Goal: Information Seeking & Learning: Check status

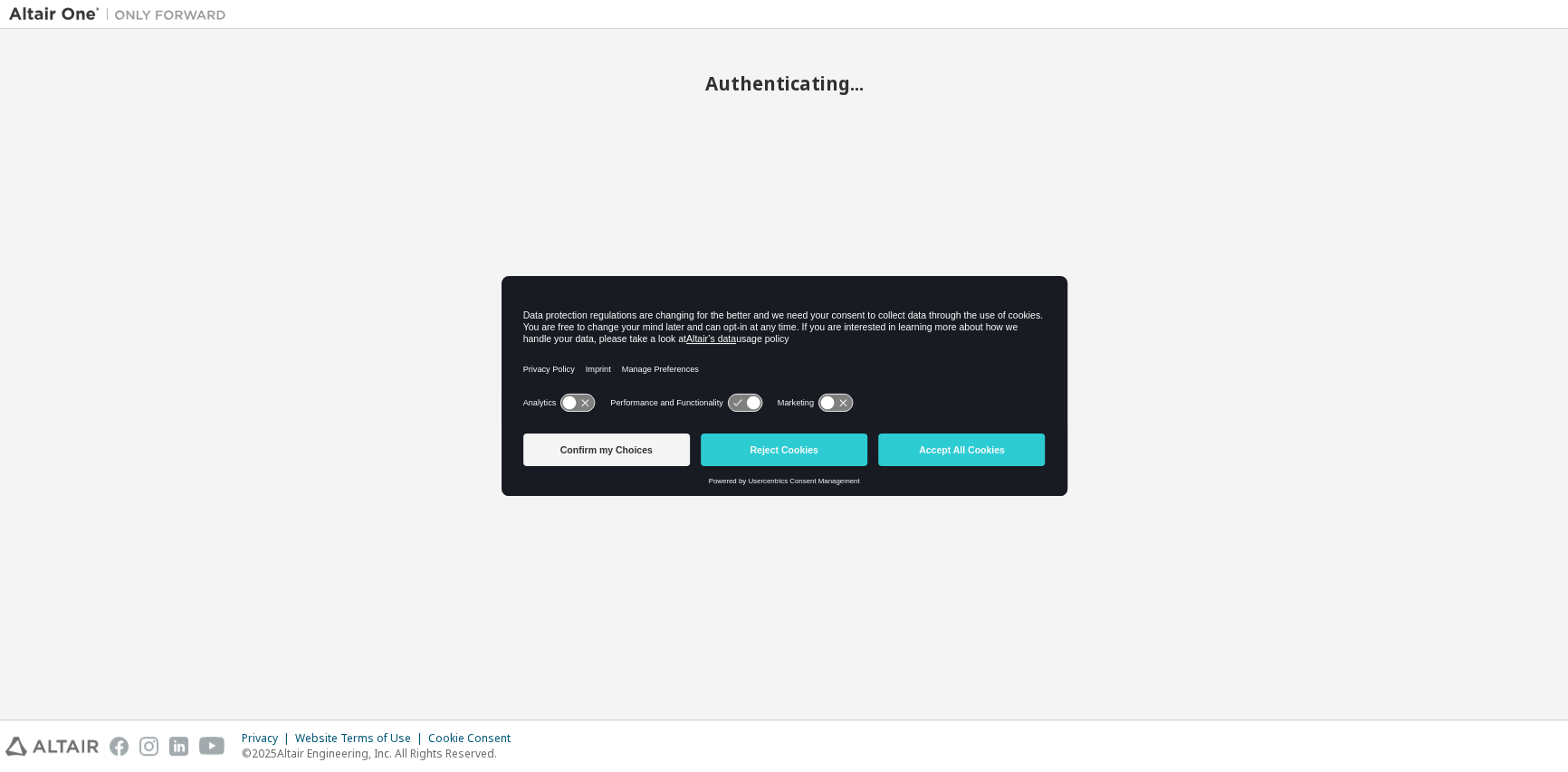
click at [970, 445] on button "Accept All Cookies" at bounding box center [961, 450] width 167 height 33
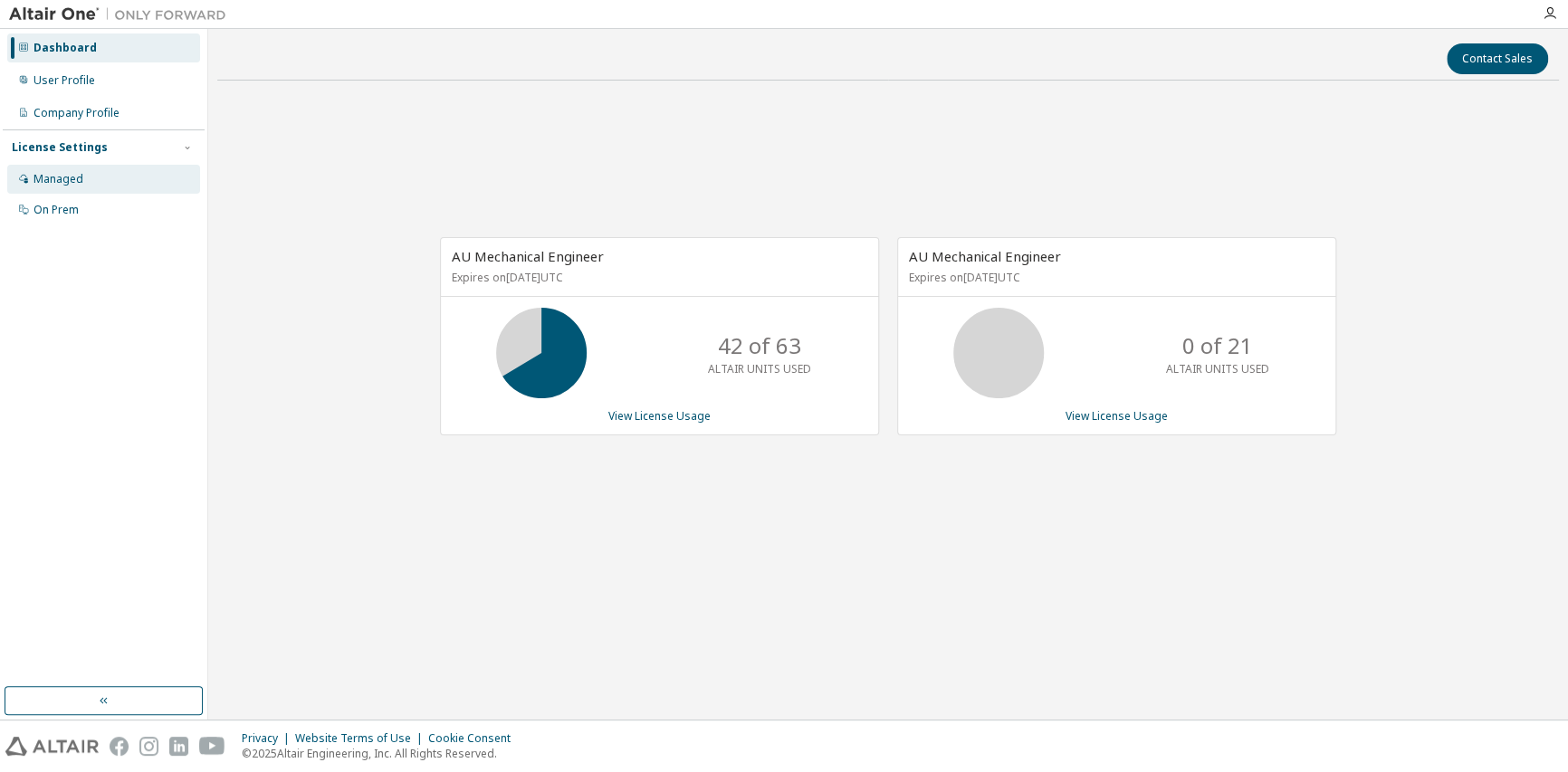
click at [42, 169] on div "Managed" at bounding box center [104, 179] width 193 height 29
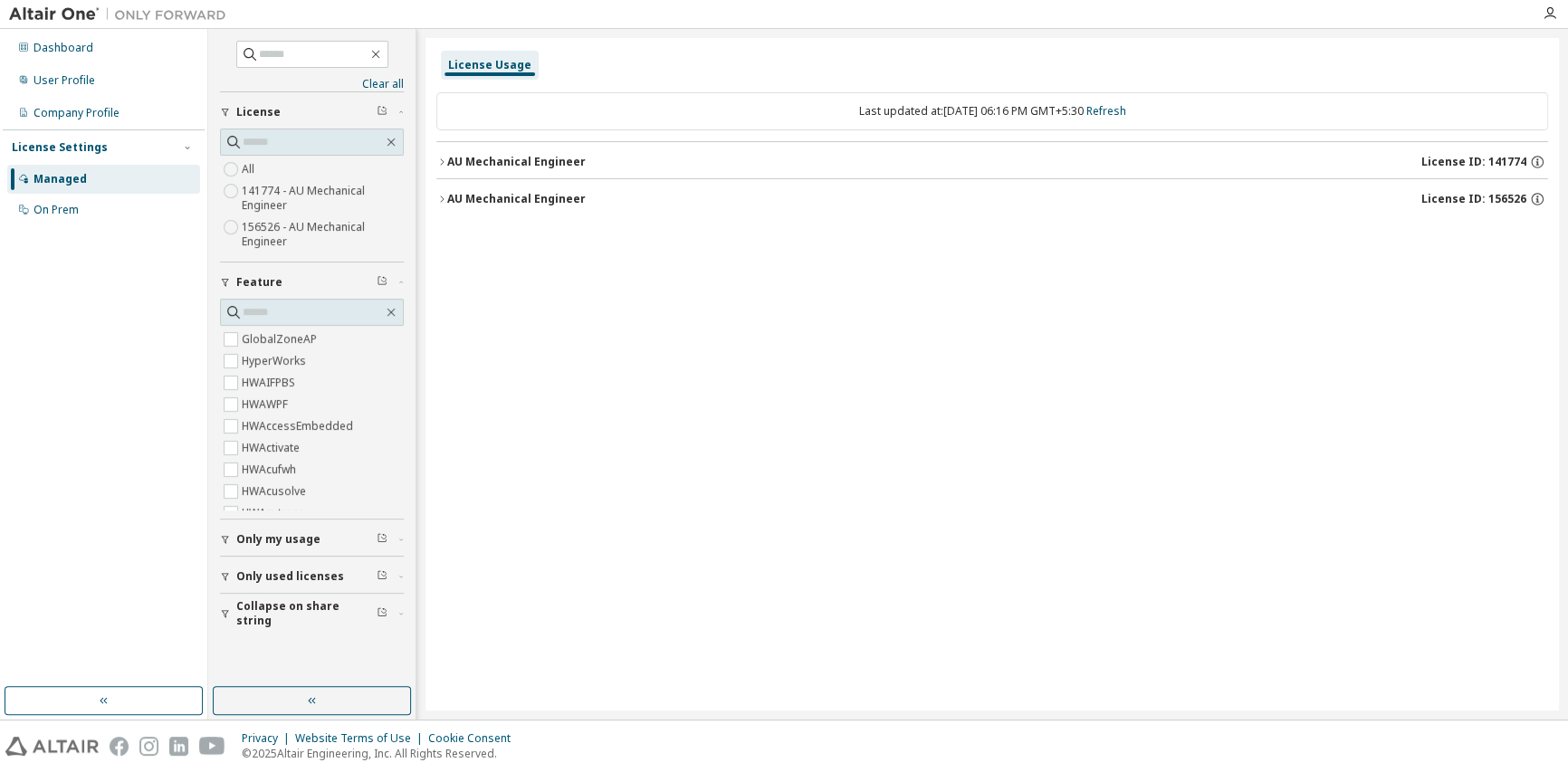
click at [483, 165] on div "AU Mechanical Engineer" at bounding box center [516, 161] width 138 height 14
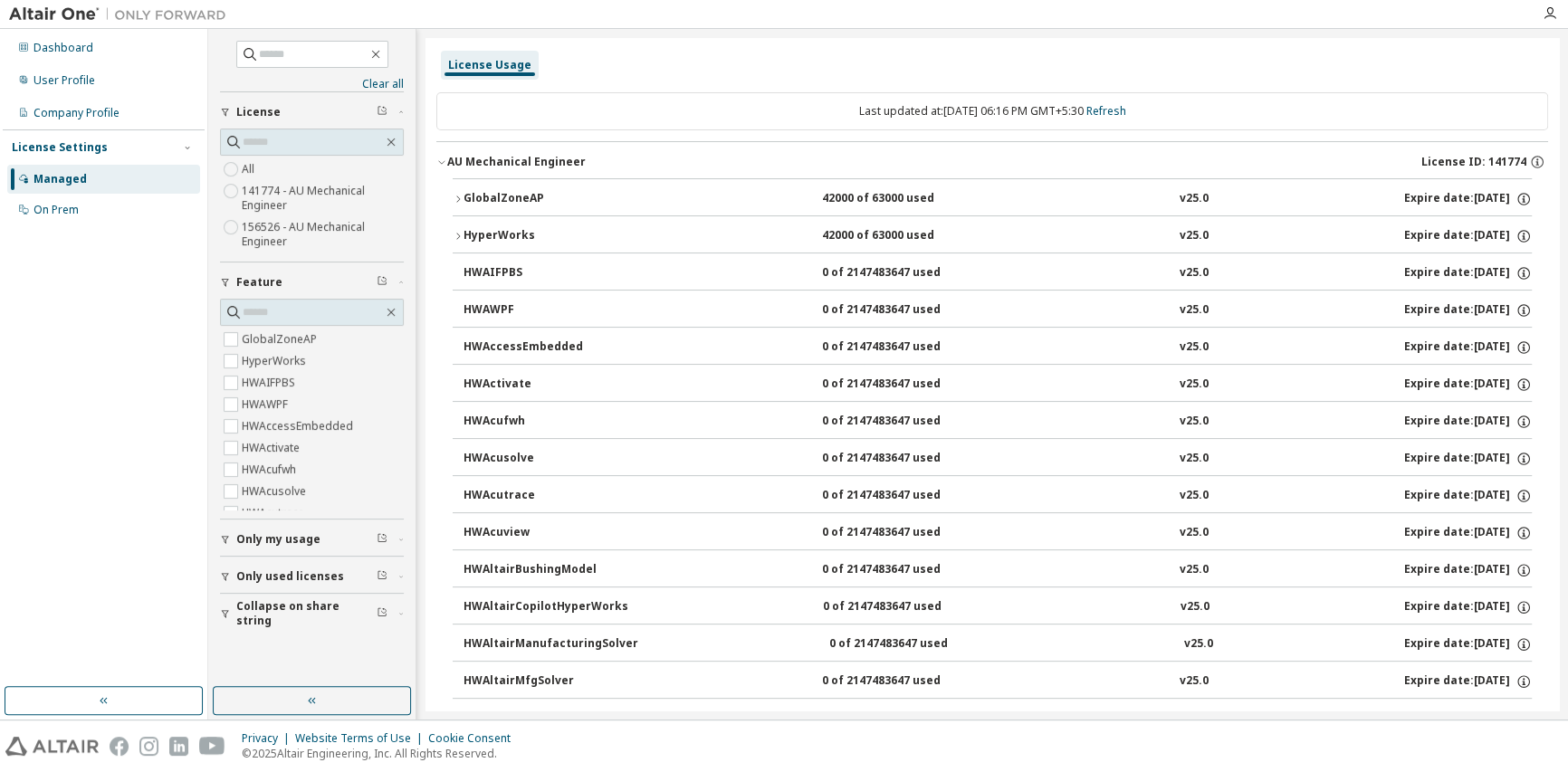
click at [497, 186] on button "GlobalZoneAP 42000 of 63000 used v25.0 Expire date: [DATE]" at bounding box center [993, 199] width 1079 height 40
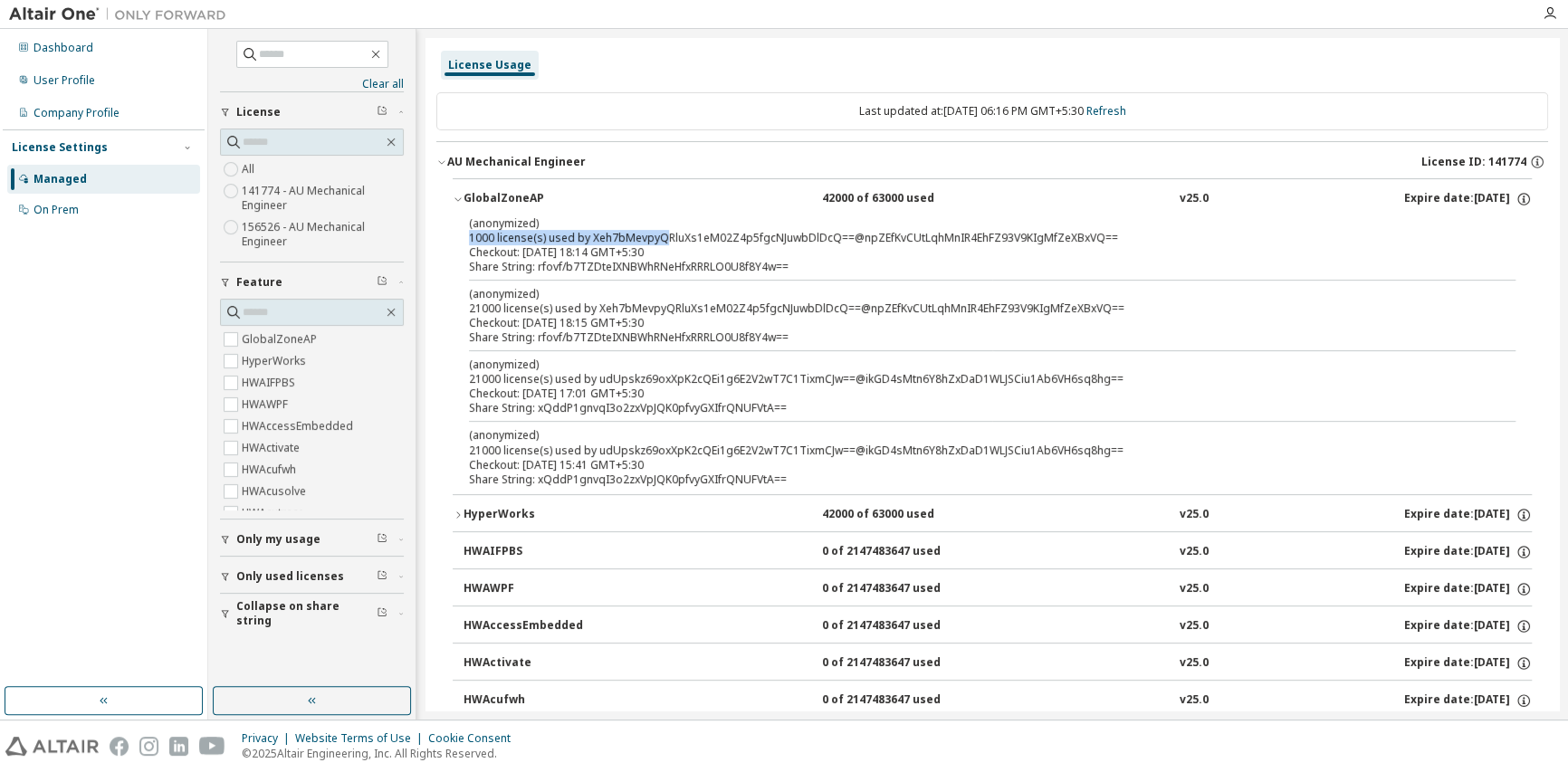
drag, startPoint x: 461, startPoint y: 234, endPoint x: 665, endPoint y: 234, distance: 204.0
click at [665, 234] on div "(anonymized) 1000 license(s) used by Xeh7bMevpyQRluXs1eM02Z4p5fgcNJuwbDlDcQ==@n…" at bounding box center [993, 354] width 1079 height 279
drag, startPoint x: 524, startPoint y: 251, endPoint x: 582, endPoint y: 250, distance: 58.0
click at [582, 250] on div "Checkout: [DATE] 18:14 GMT+5:30" at bounding box center [970, 252] width 1003 height 14
click at [492, 201] on div "GlobalZoneAP" at bounding box center [545, 199] width 163 height 16
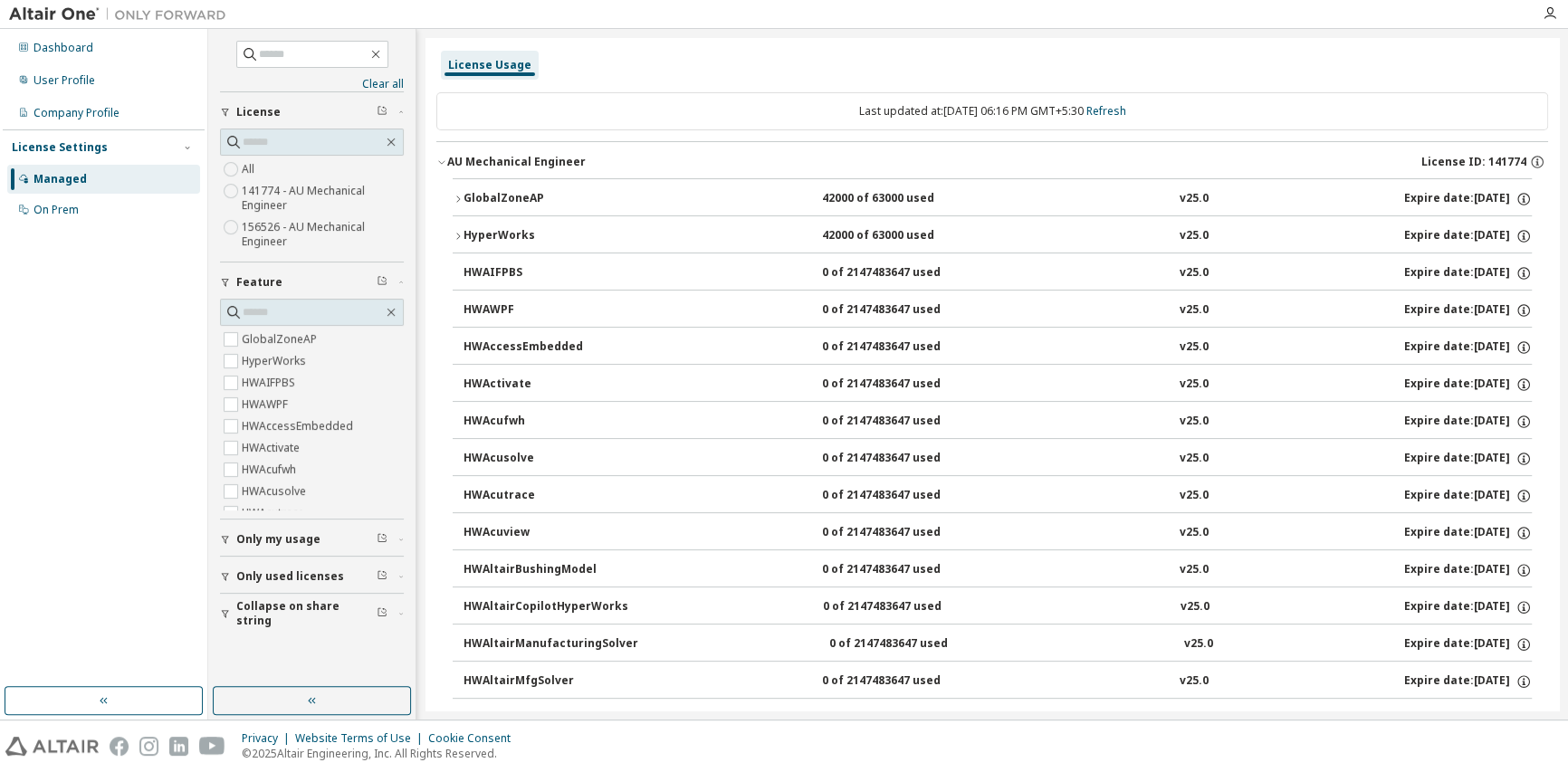
click at [436, 159] on icon "button" at bounding box center [441, 161] width 11 height 11
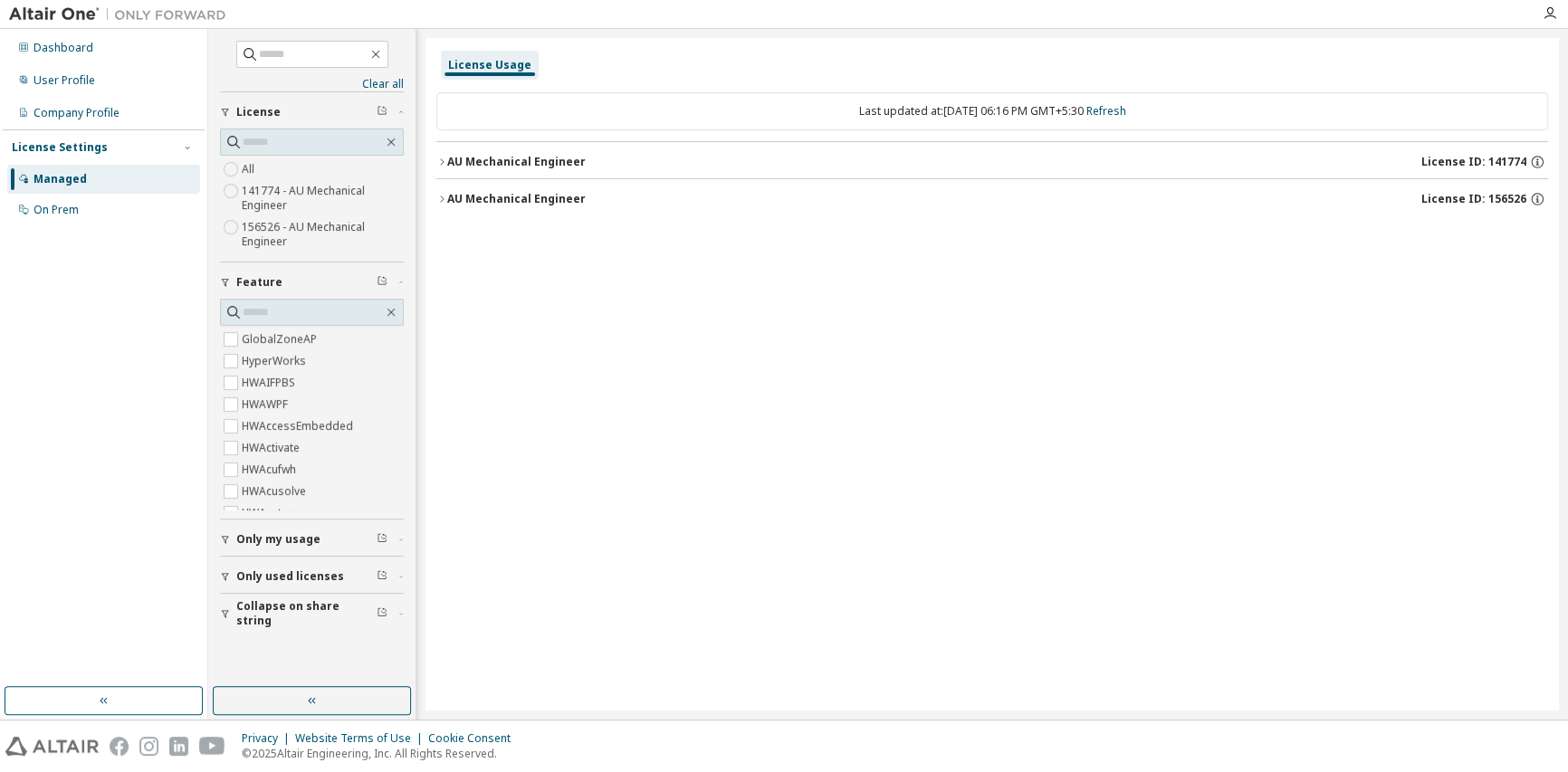
click at [455, 206] on div "AU Mechanical Engineer License ID: 156526" at bounding box center [997, 199] width 1101 height 16
click at [463, 155] on div "AU Mechanical Engineer" at bounding box center [516, 161] width 138 height 14
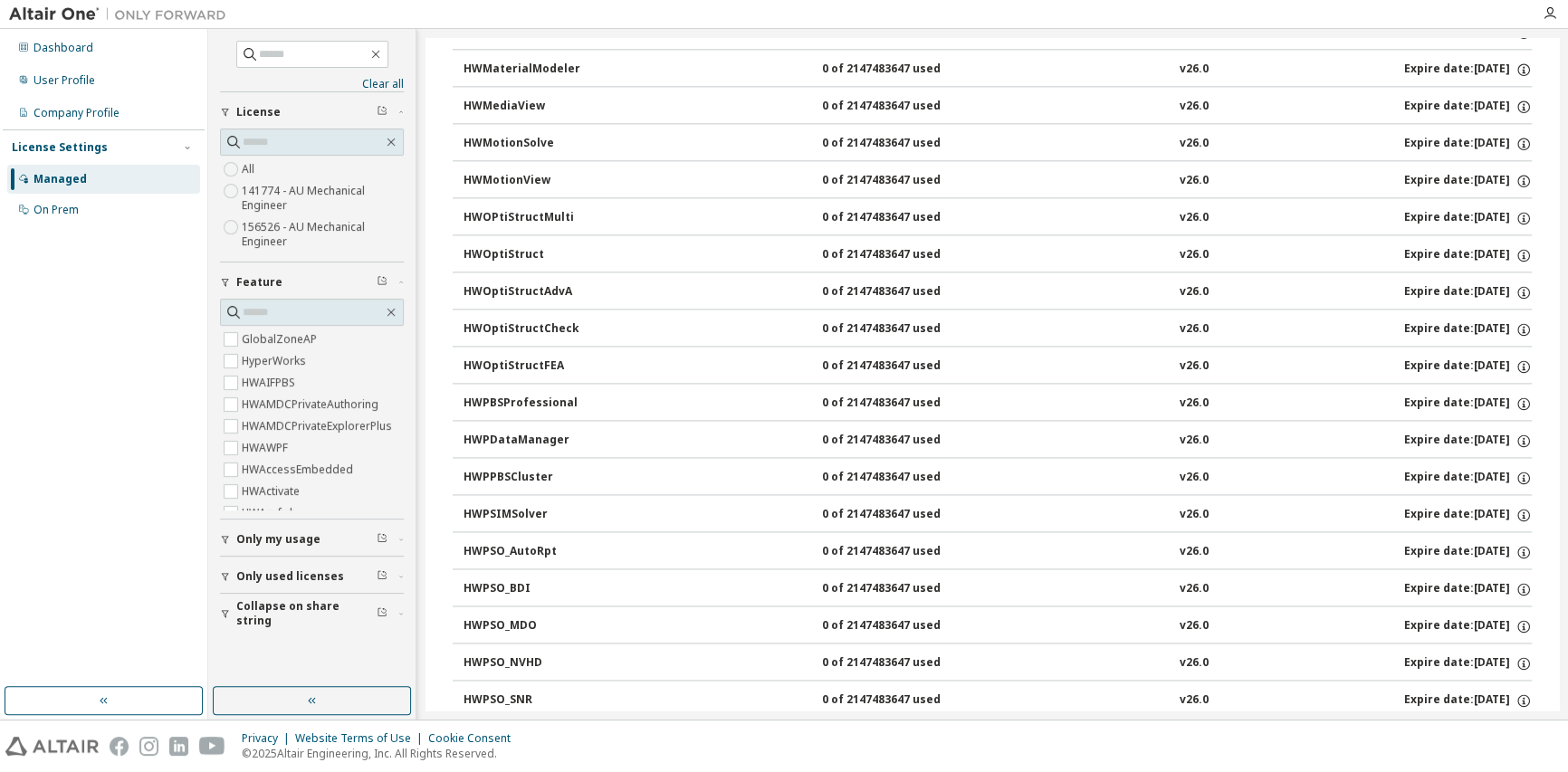
scroll to position [5531, 0]
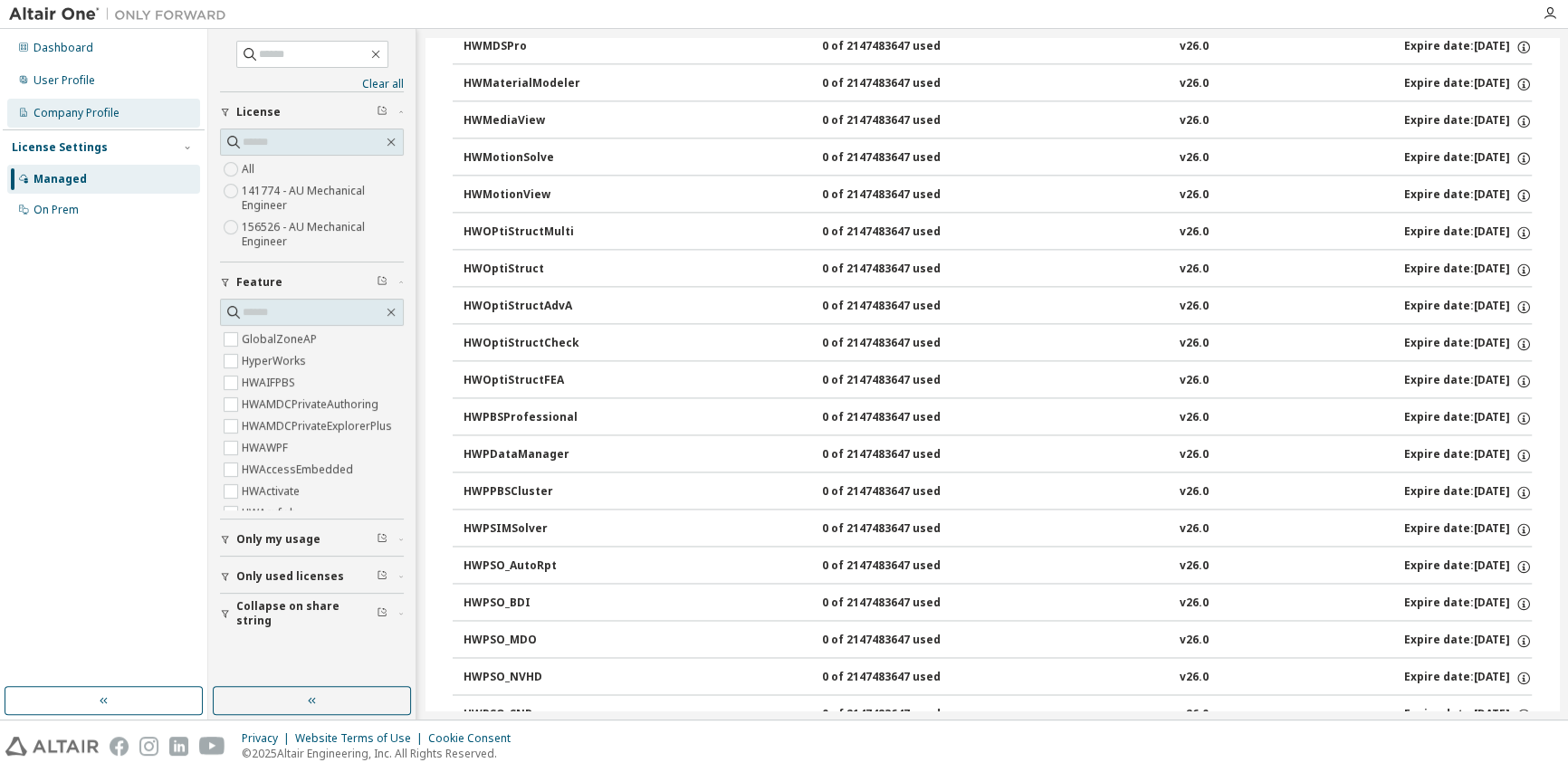
click at [94, 109] on div "Company Profile" at bounding box center [76, 113] width 86 height 14
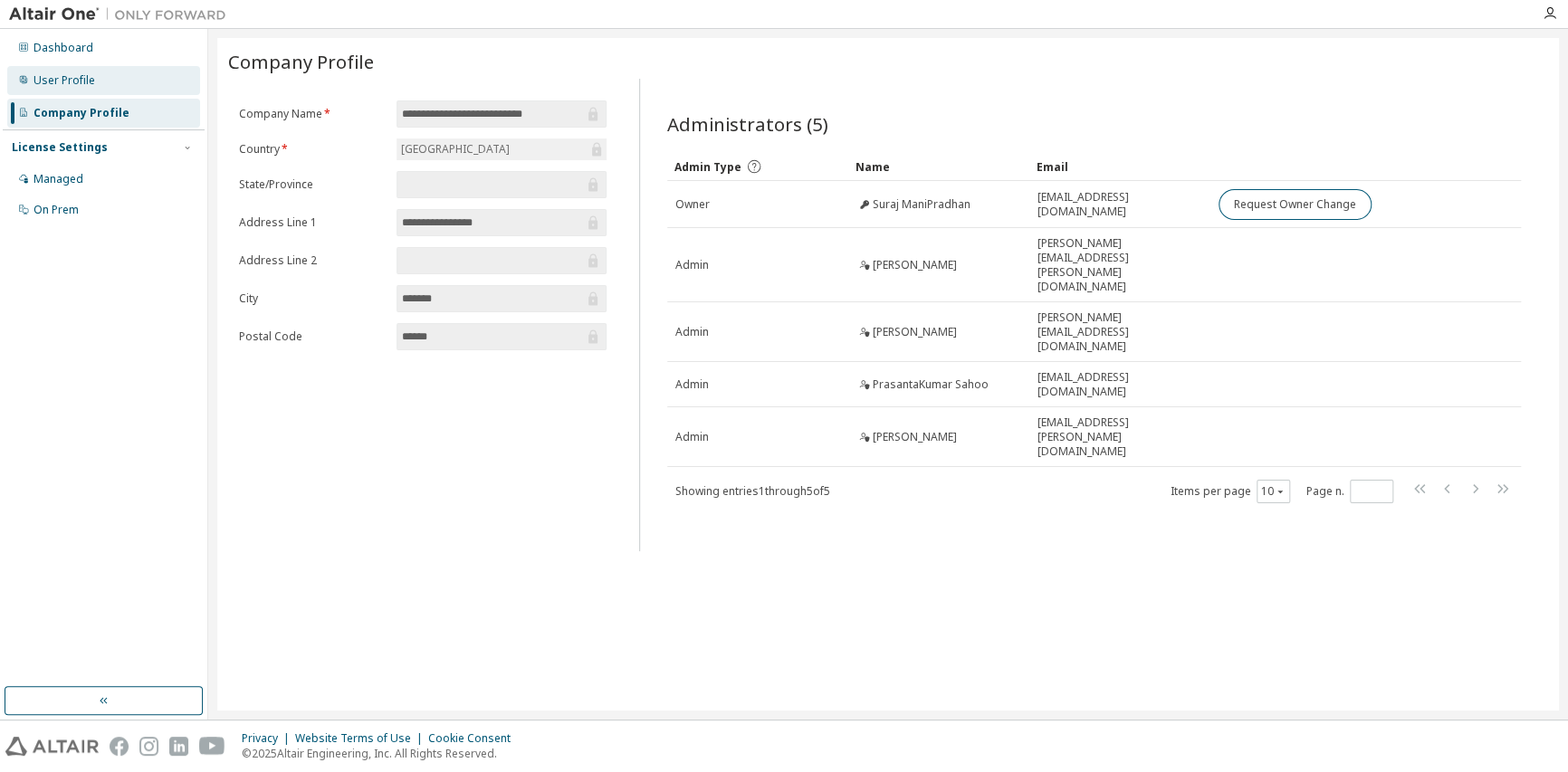
click at [59, 80] on div "User Profile" at bounding box center [65, 80] width 62 height 14
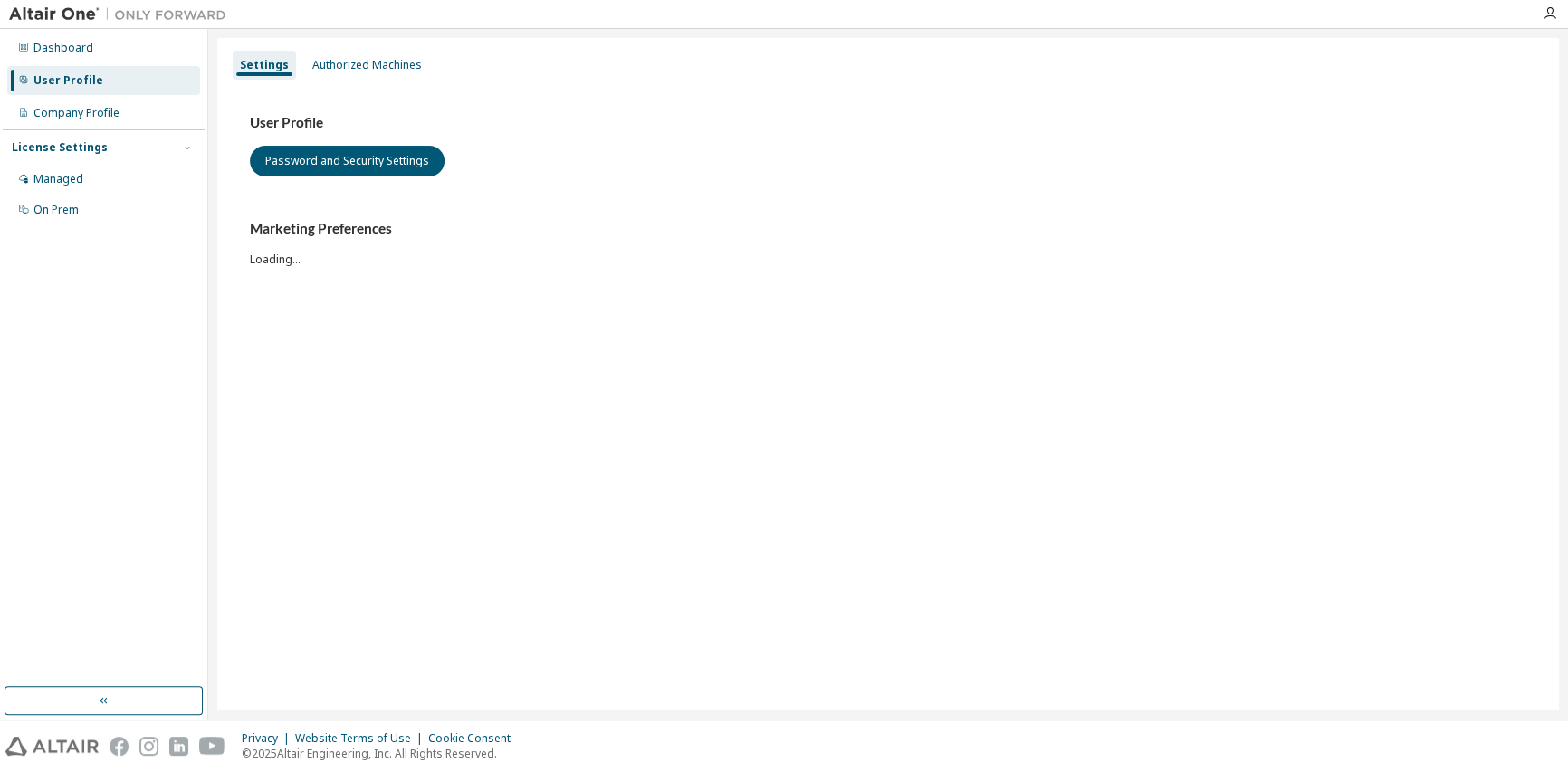
click at [78, 154] on div "License Settings" at bounding box center [103, 147] width 183 height 16
click at [45, 145] on div "License Settings" at bounding box center [59, 147] width 96 height 14
click at [44, 172] on div "Managed" at bounding box center [59, 179] width 50 height 14
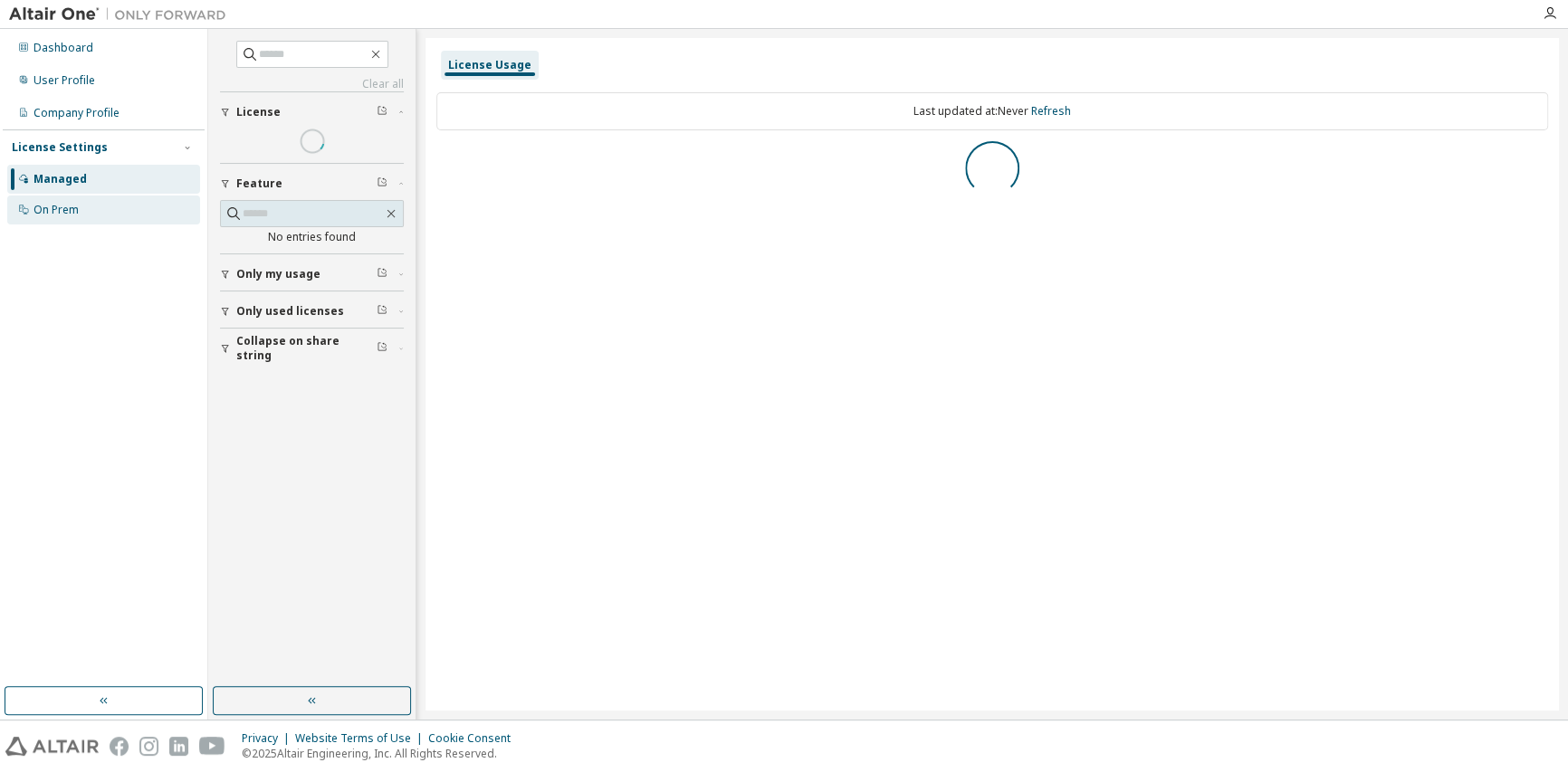
click at [76, 203] on div "On Prem" at bounding box center [56, 209] width 45 height 14
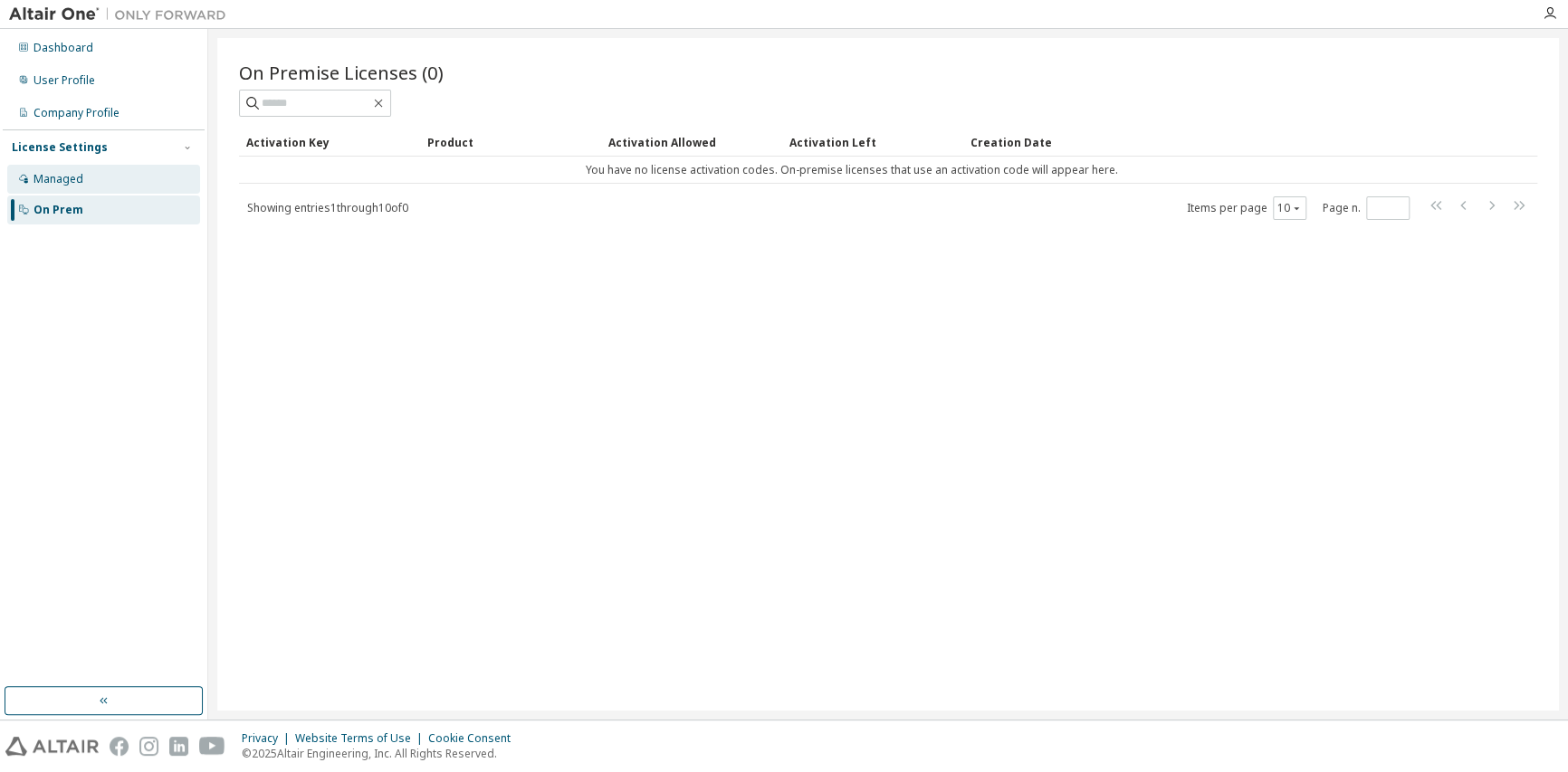
click at [67, 172] on div "Managed" at bounding box center [59, 179] width 50 height 14
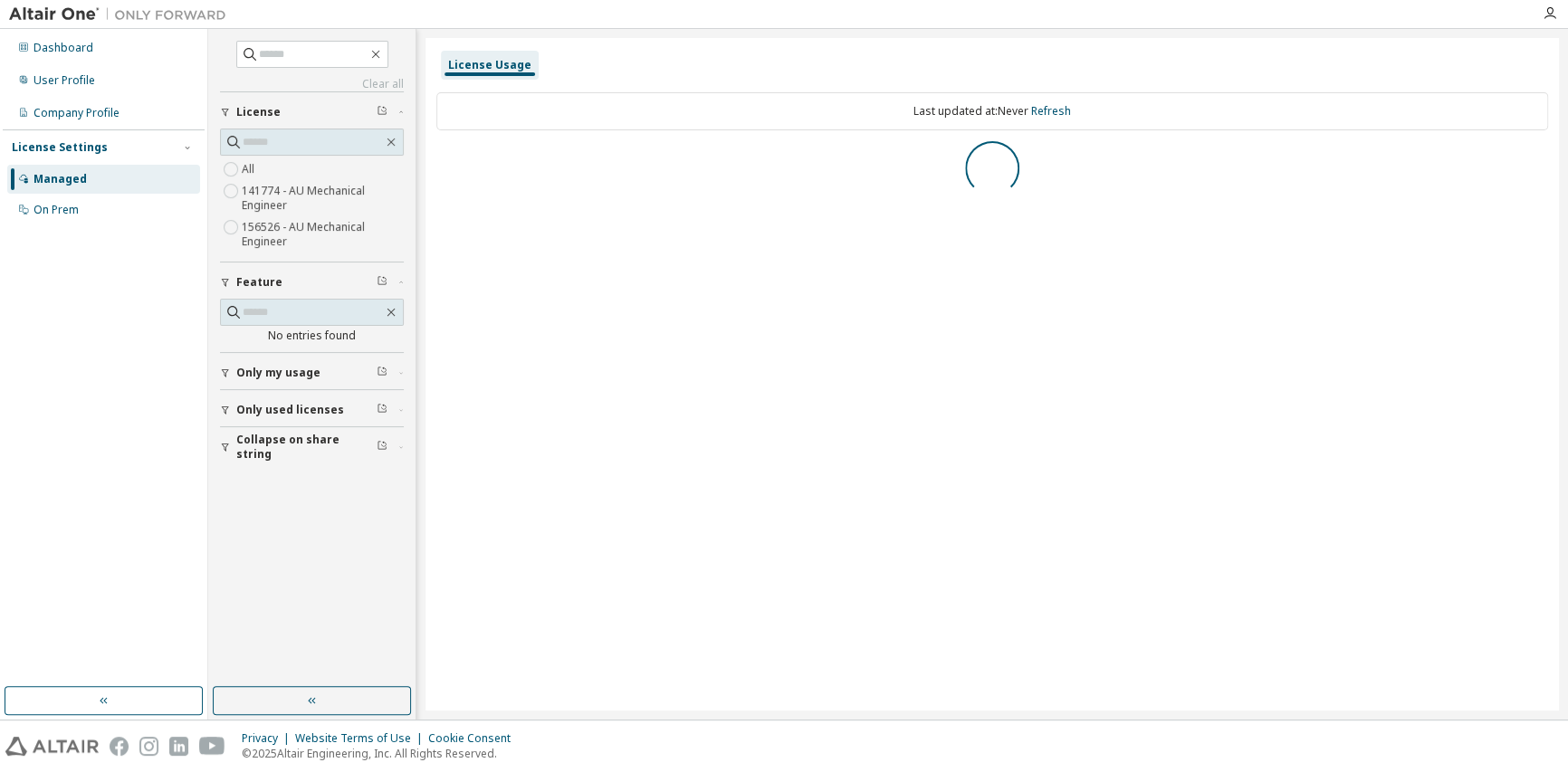
click at [261, 371] on span "Only my usage" at bounding box center [278, 372] width 84 height 14
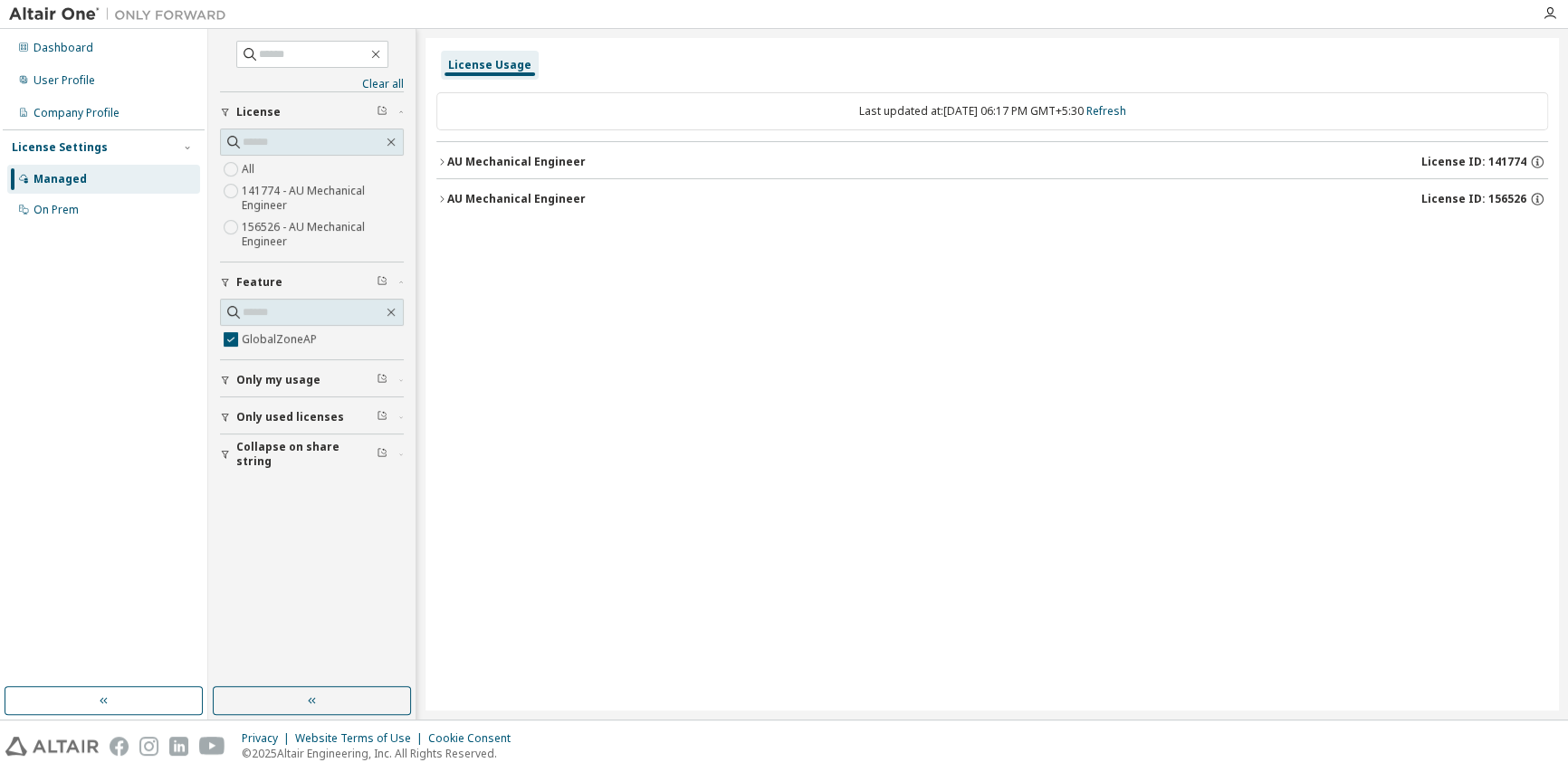
click at [468, 154] on div "AU Mechanical Engineer" at bounding box center [516, 161] width 138 height 14
click at [501, 196] on div "GlobalZoneAP" at bounding box center [545, 199] width 163 height 16
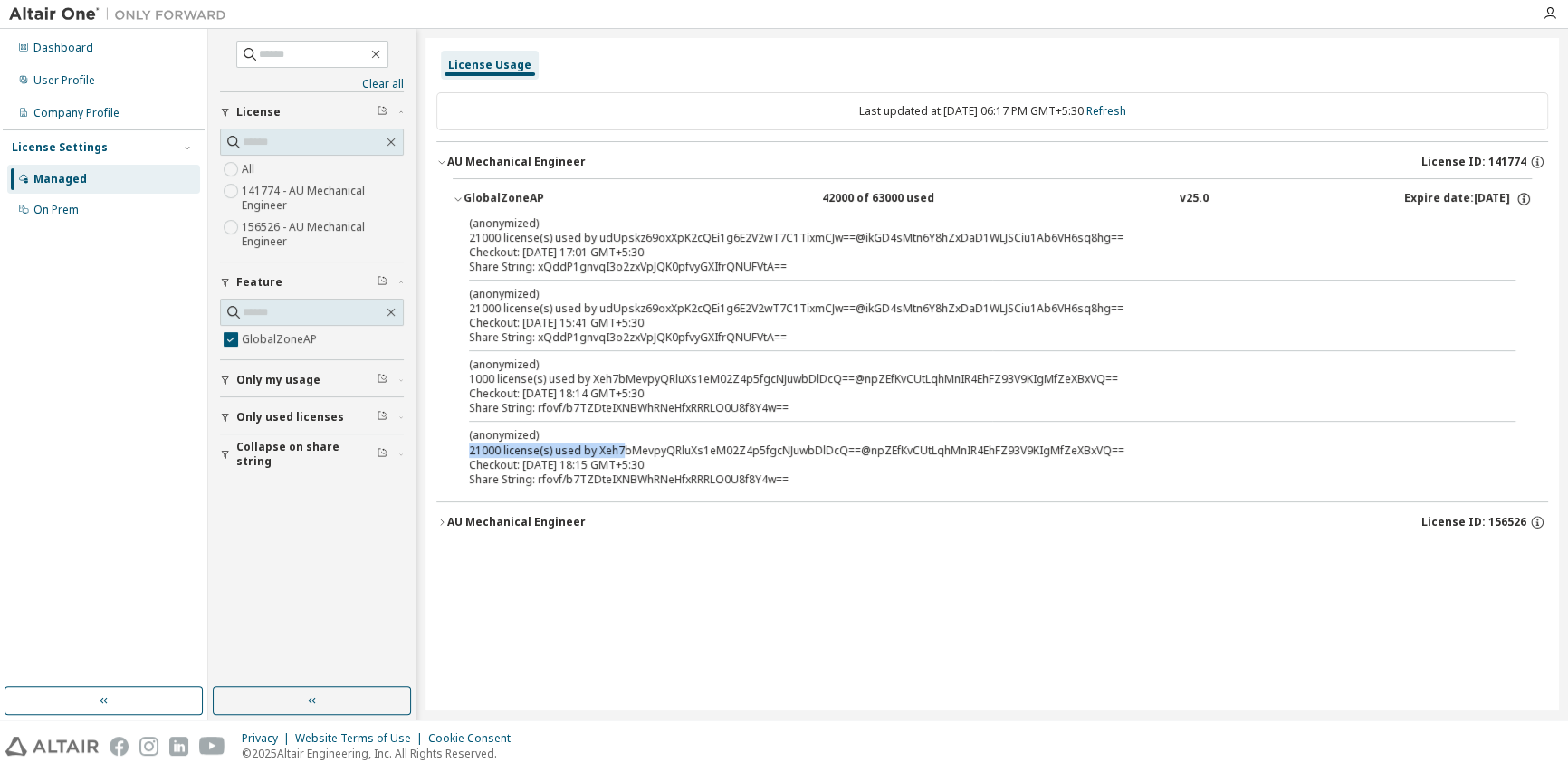
drag, startPoint x: 467, startPoint y: 446, endPoint x: 622, endPoint y: 446, distance: 155.0
click at [622, 446] on div "(anonymized) 21000 license(s) used by udUpskz69oxXpK2cQEi1g6E2V2wT7C1TixmCJw==@…" at bounding box center [993, 354] width 1079 height 279
drag, startPoint x: 577, startPoint y: 250, endPoint x: 515, endPoint y: 252, distance: 62.0
click at [515, 252] on div "Checkout: [DATE] 17:01 GMT+5:30" at bounding box center [970, 252] width 1003 height 14
click at [733, 239] on div "(anonymized) 21000 license(s) used by udUpskz69oxXpK2cQEi1g6E2V2wT7C1TixmCJw==@…" at bounding box center [970, 230] width 1003 height 30
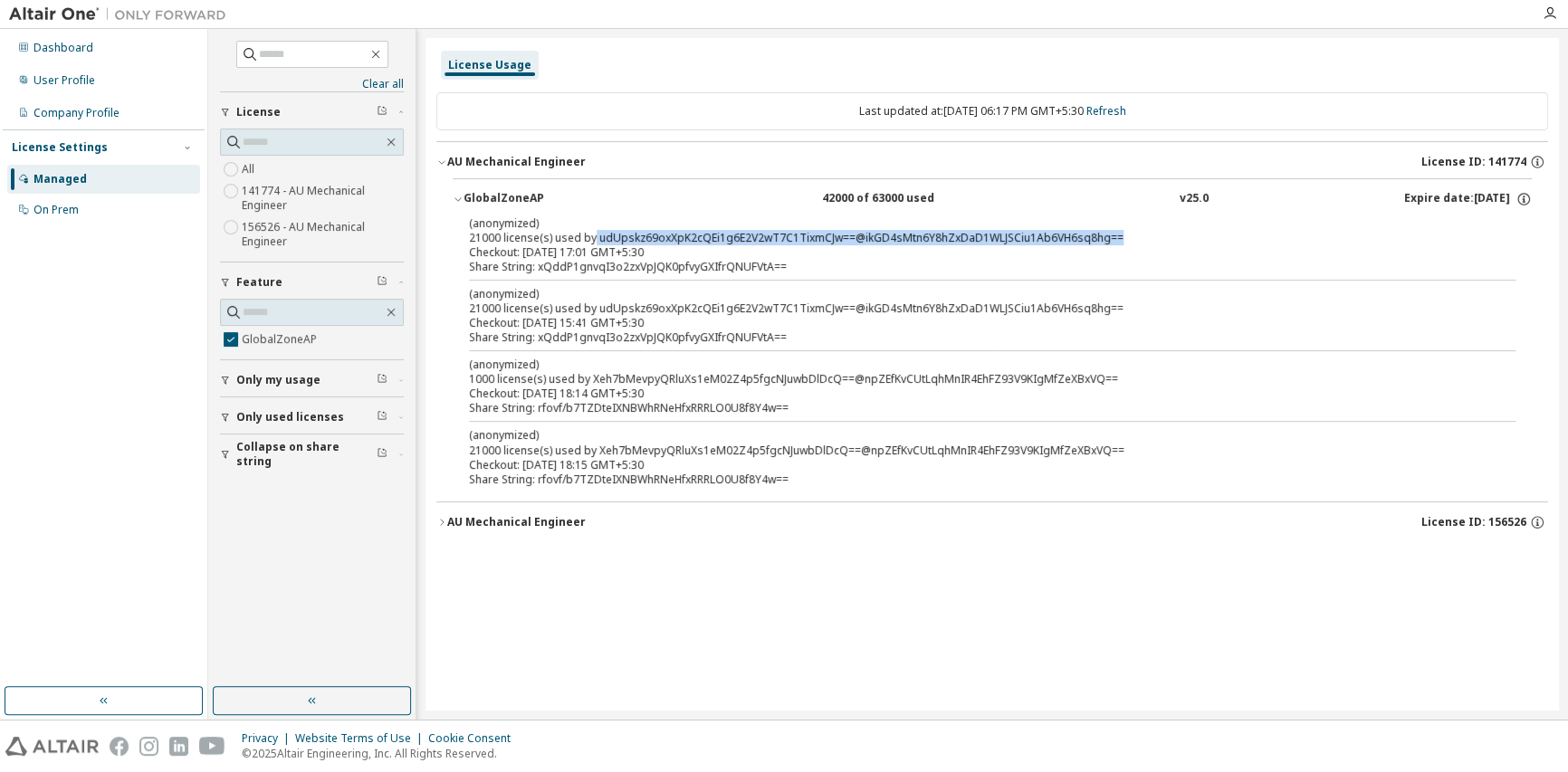
drag, startPoint x: 593, startPoint y: 239, endPoint x: 1117, endPoint y: 234, distance: 524.0
click at [1117, 234] on div "(anonymized) 21000 license(s) used by udUpskz69oxXpK2cQEi1g6E2V2wT7C1TixmCJw==@…" at bounding box center [970, 230] width 1003 height 30
drag, startPoint x: 472, startPoint y: 221, endPoint x: 546, endPoint y: 223, distance: 74.0
click at [546, 223] on p "(anonymized)" at bounding box center [970, 223] width 1003 height 15
drag, startPoint x: 546, startPoint y: 223, endPoint x: 591, endPoint y: 239, distance: 47.8
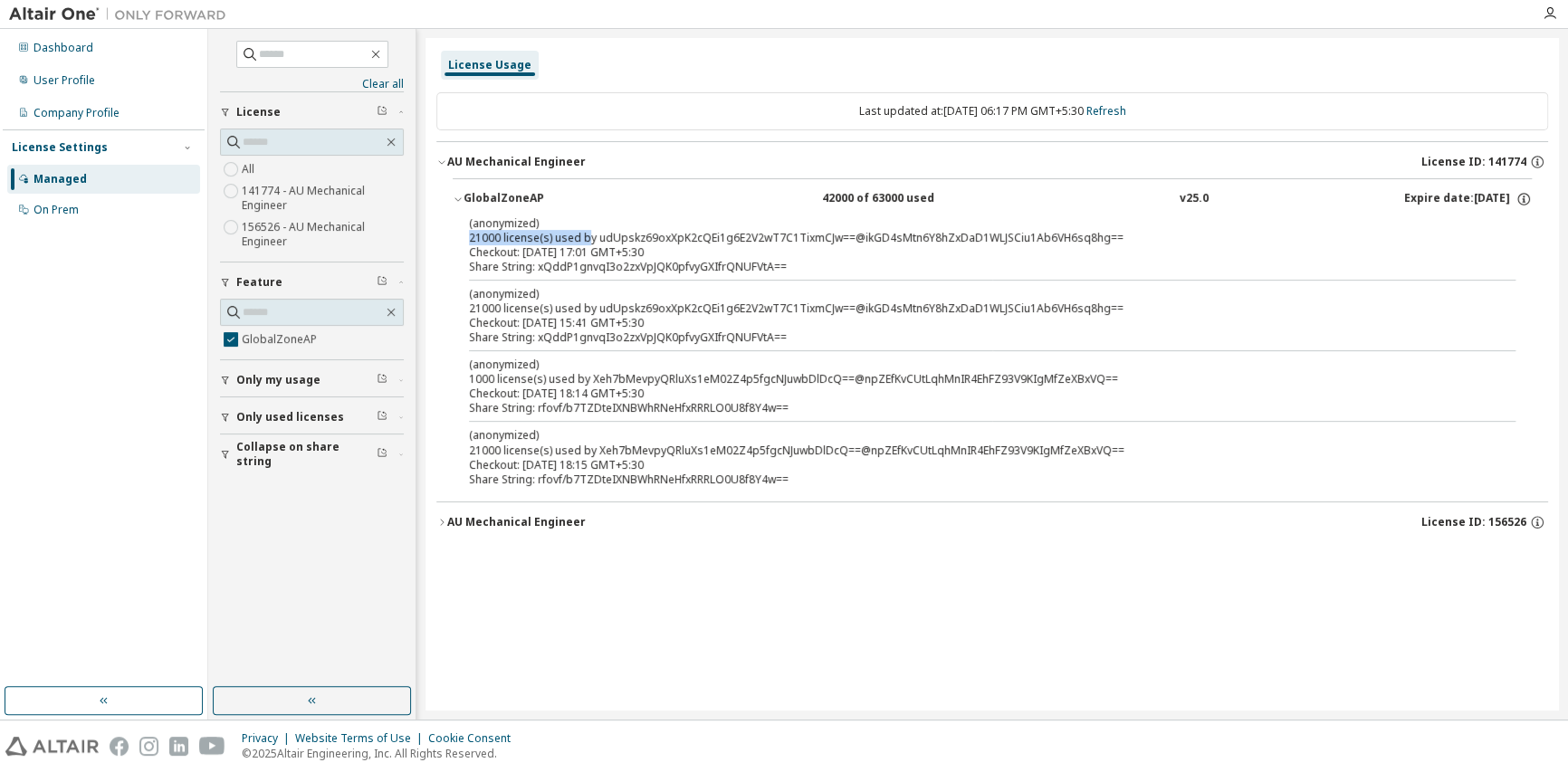
click at [591, 239] on div "(anonymized) 21000 license(s) used by udUpskz69oxXpK2cQEi1g6E2V2wT7C1TixmCJw==@…" at bounding box center [993, 354] width 1079 height 279
click at [570, 525] on div "AU Mechanical Engineer" at bounding box center [516, 522] width 138 height 14
click at [523, 551] on div "GlobalZoneAP" at bounding box center [545, 559] width 163 height 16
click at [1162, 554] on div "GlobalZoneAP 0 of 21000 used v26.0 Expire date: [DATE]" at bounding box center [997, 559] width 1068 height 16
click at [1538, 523] on icon "button" at bounding box center [1537, 522] width 16 height 16
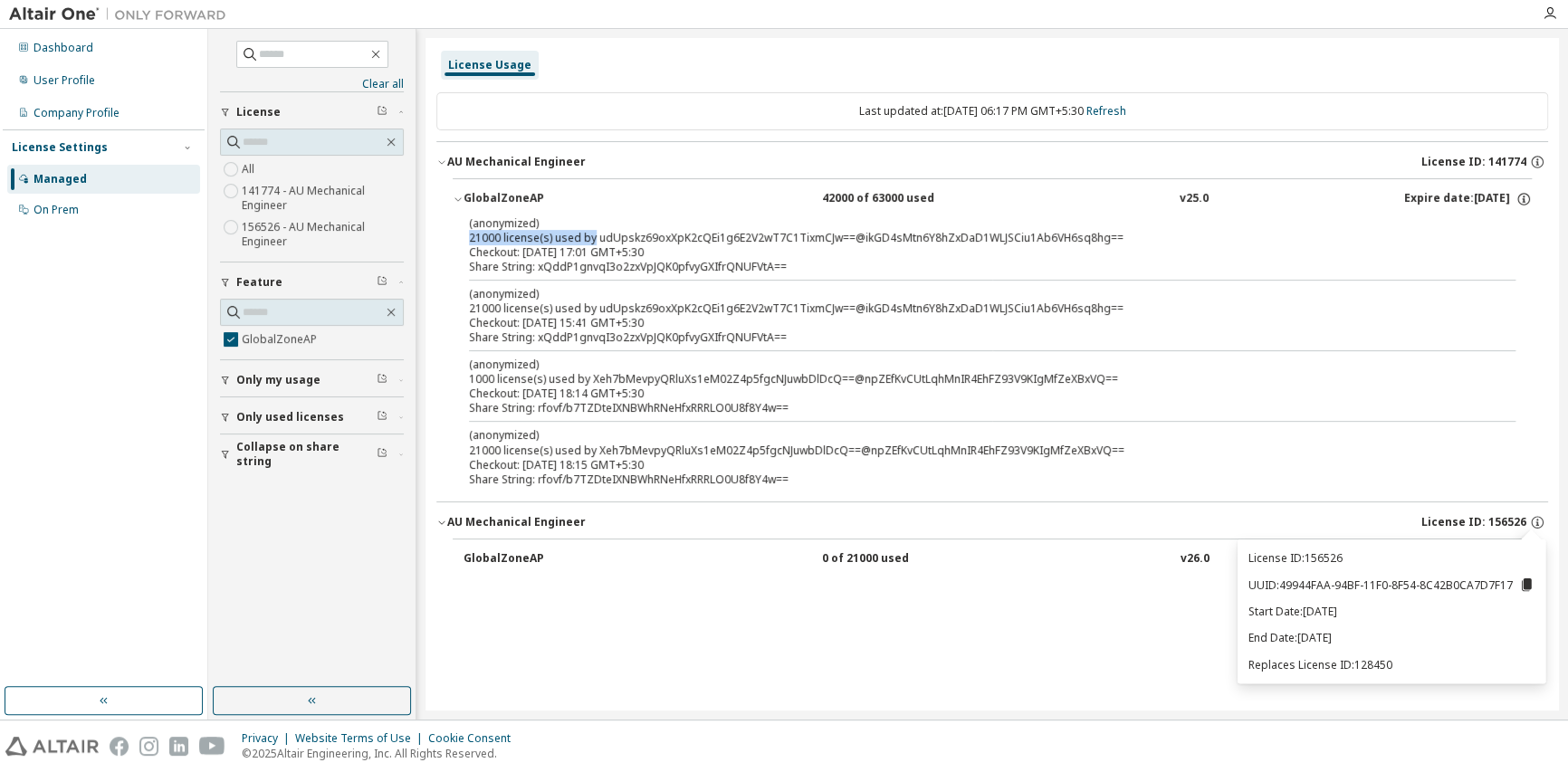
drag, startPoint x: 1361, startPoint y: 614, endPoint x: 1303, endPoint y: 618, distance: 58.1
click at [1303, 618] on p "Start Date: [DATE]" at bounding box center [1391, 611] width 286 height 15
drag, startPoint x: 1303, startPoint y: 618, endPoint x: 1281, endPoint y: 637, distance: 29.1
click at [1281, 637] on p "End Date: [DATE]" at bounding box center [1391, 638] width 286 height 15
click at [1011, 655] on div "License Usage Last updated at: [DATE] 06:17 PM GMT+5:30 Refresh AU Mechanical E…" at bounding box center [993, 373] width 1134 height 673
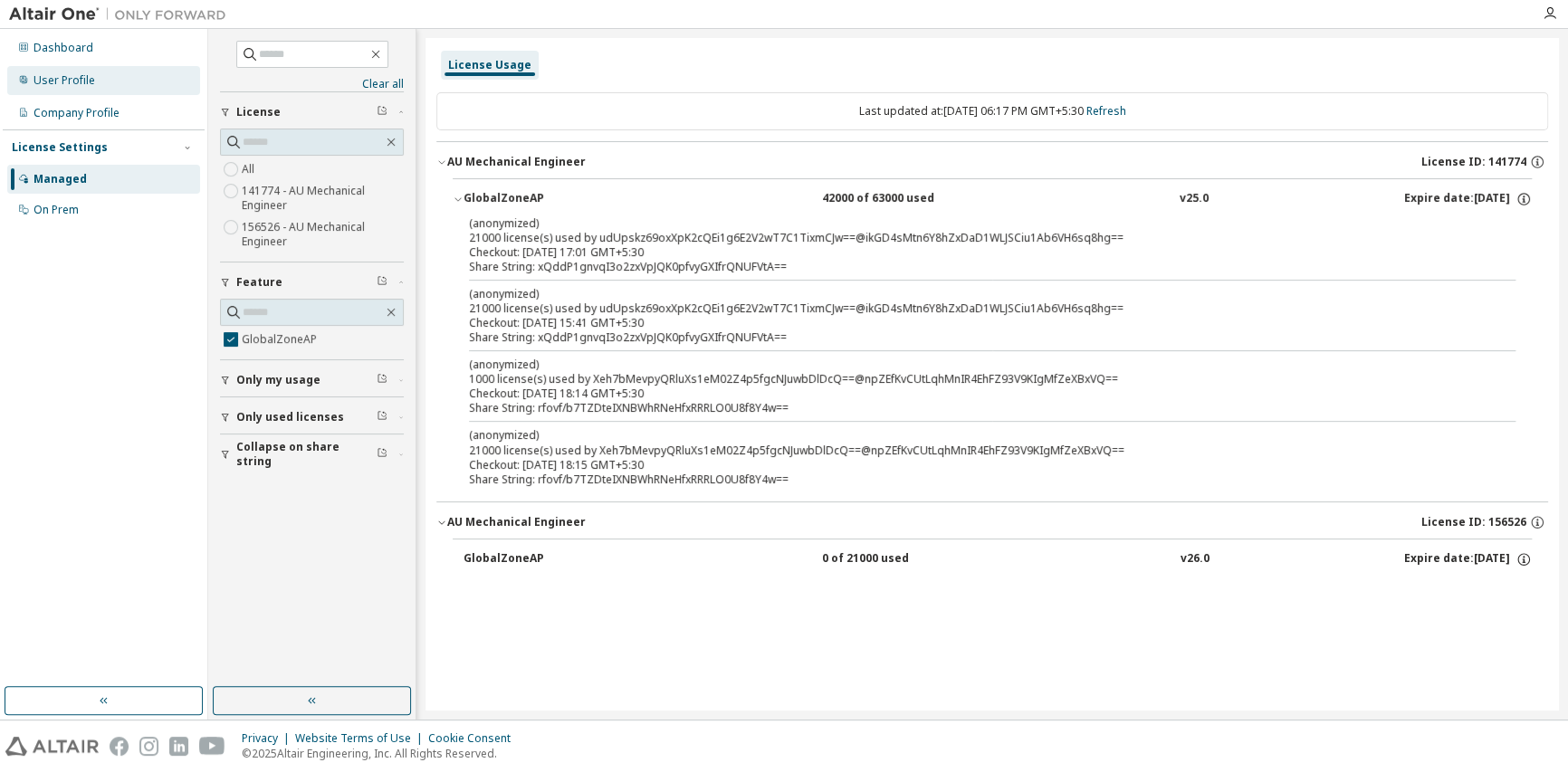
click at [89, 86] on div "User Profile" at bounding box center [65, 80] width 62 height 14
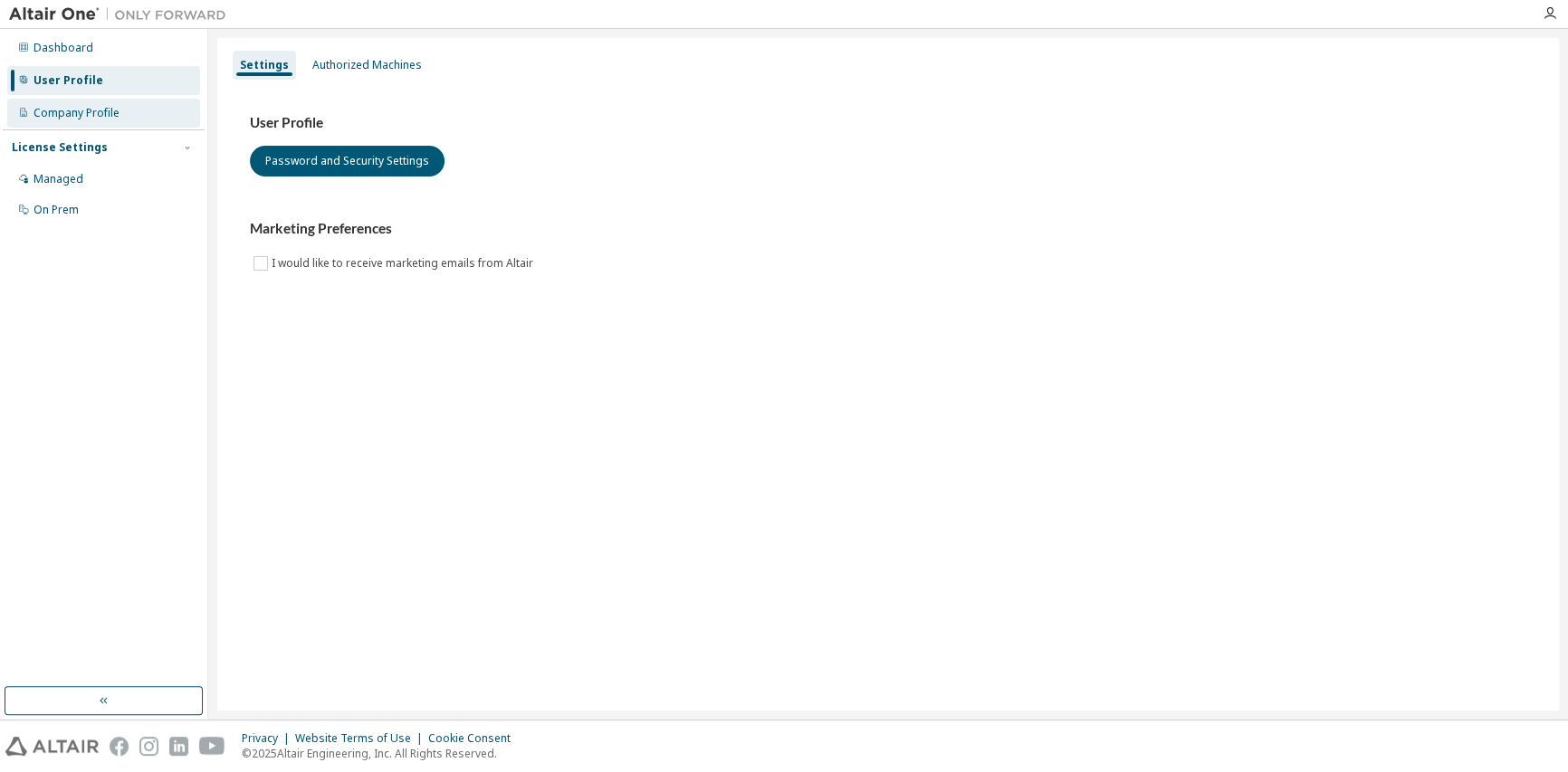
click at [81, 99] on div "Company Profile" at bounding box center [104, 113] width 193 height 29
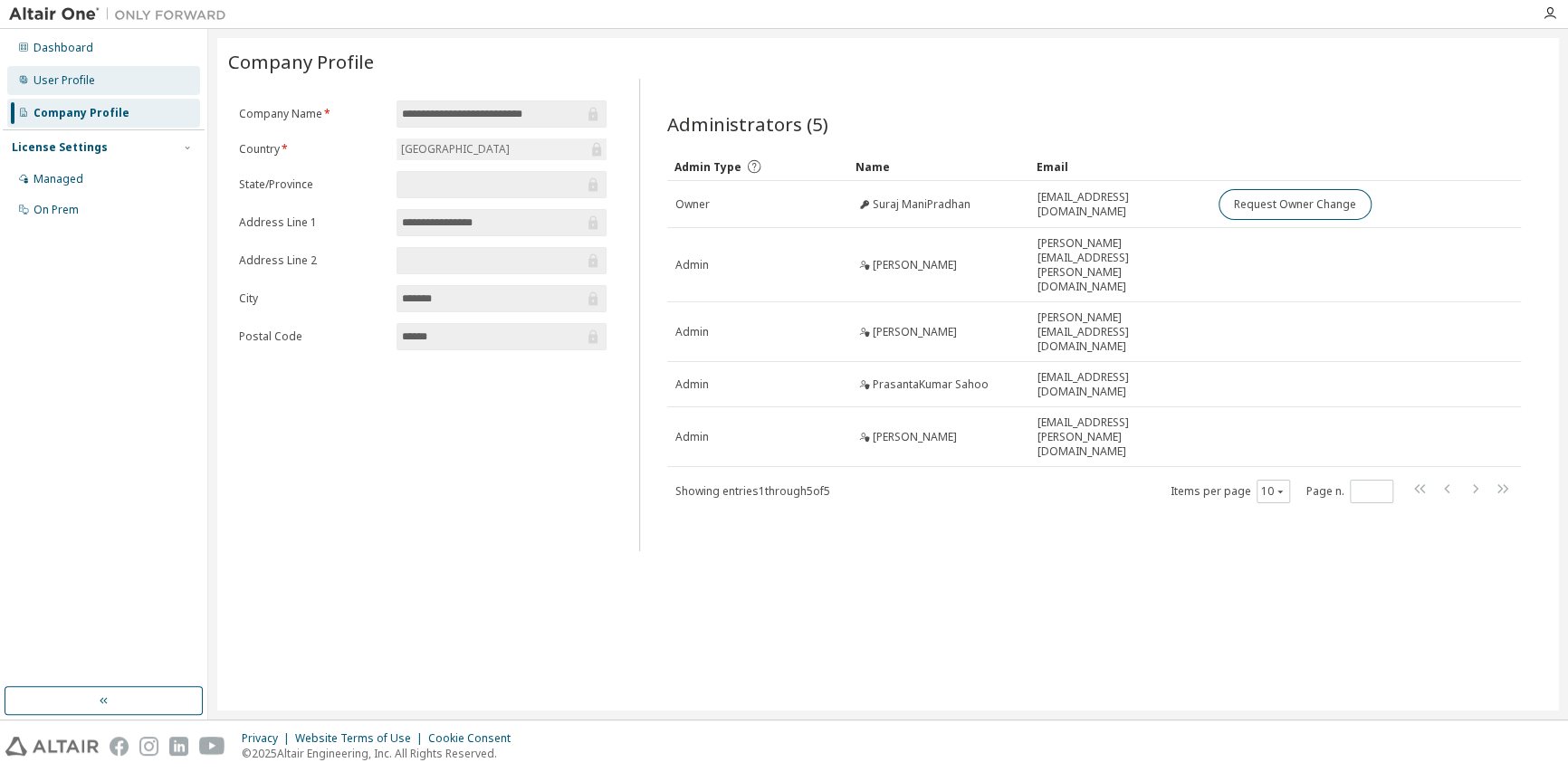
click at [80, 74] on div "User Profile" at bounding box center [65, 80] width 62 height 14
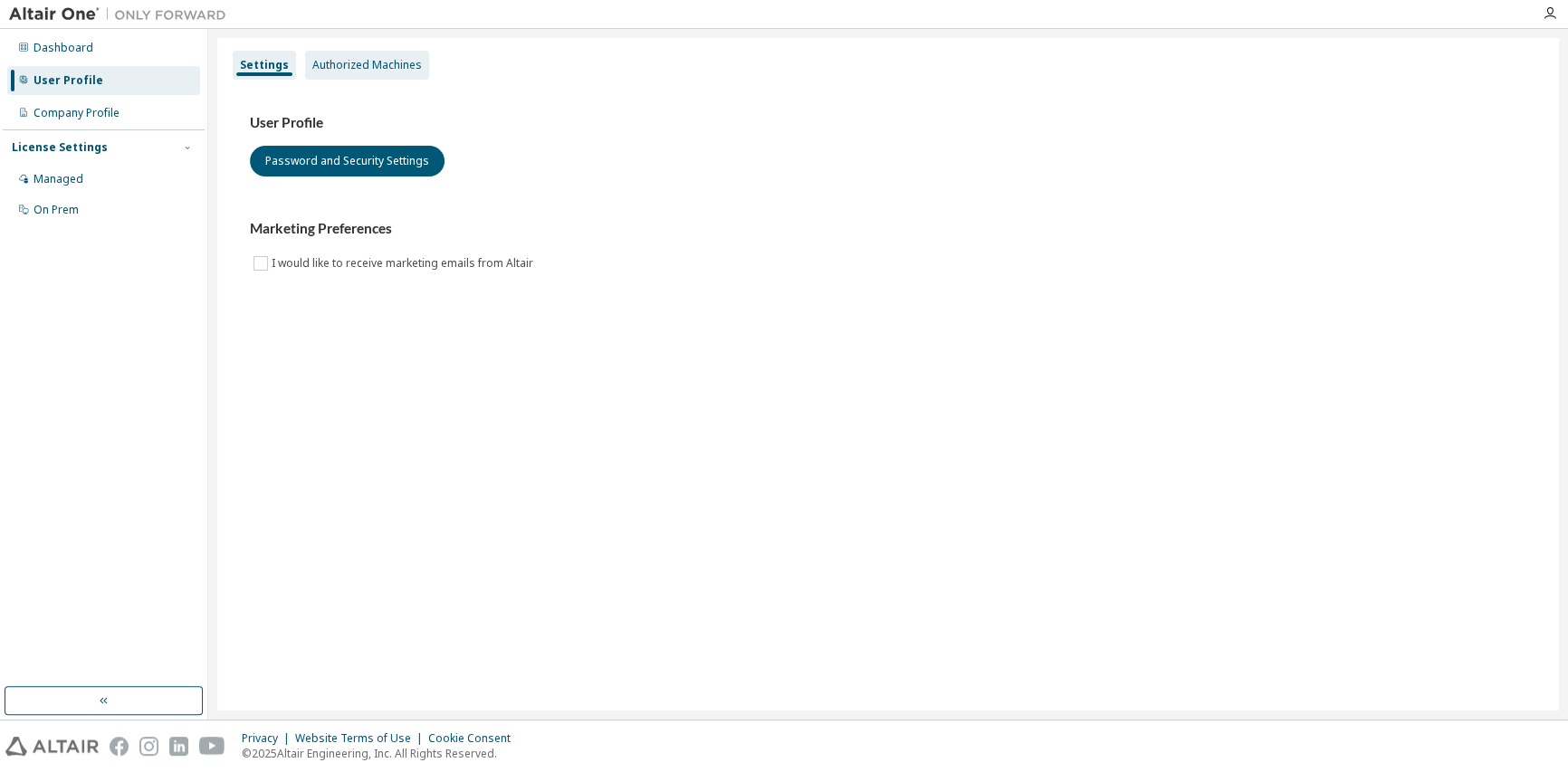
click at [376, 64] on div "Authorized Machines" at bounding box center [366, 65] width 109 height 14
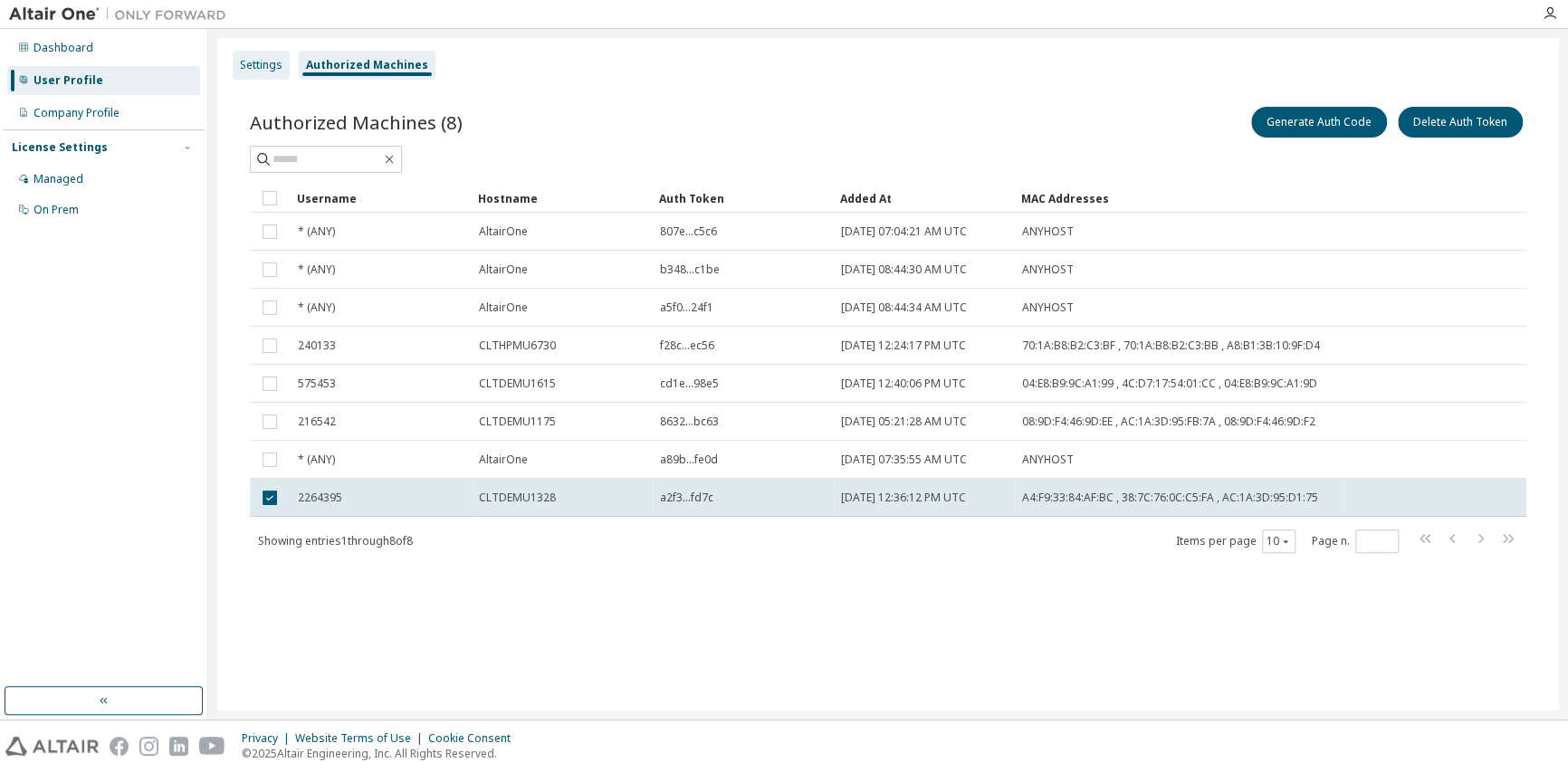
click at [250, 66] on div "Settings" at bounding box center [261, 65] width 42 height 14
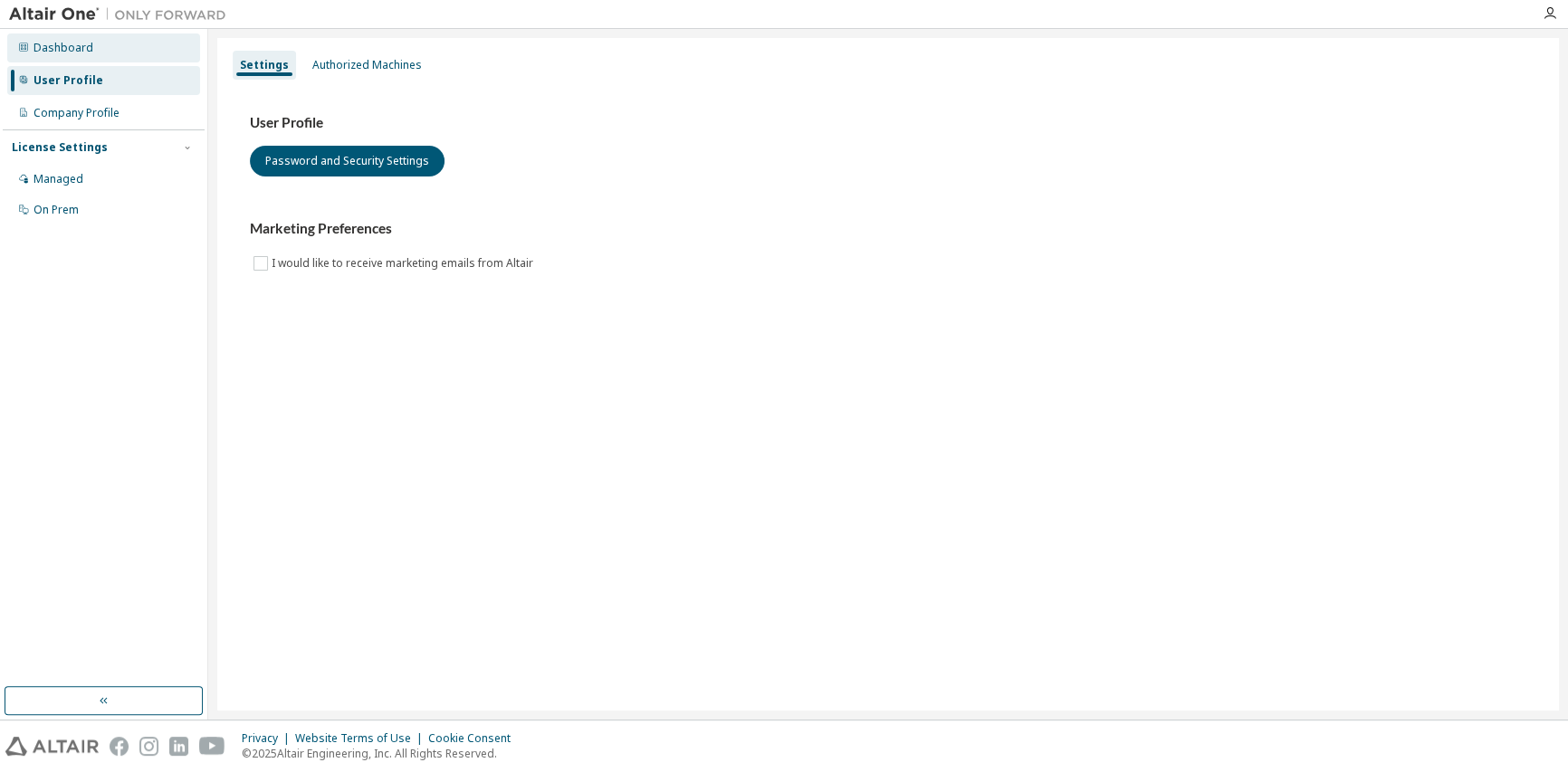
click at [58, 51] on div "Dashboard" at bounding box center [64, 47] width 60 height 14
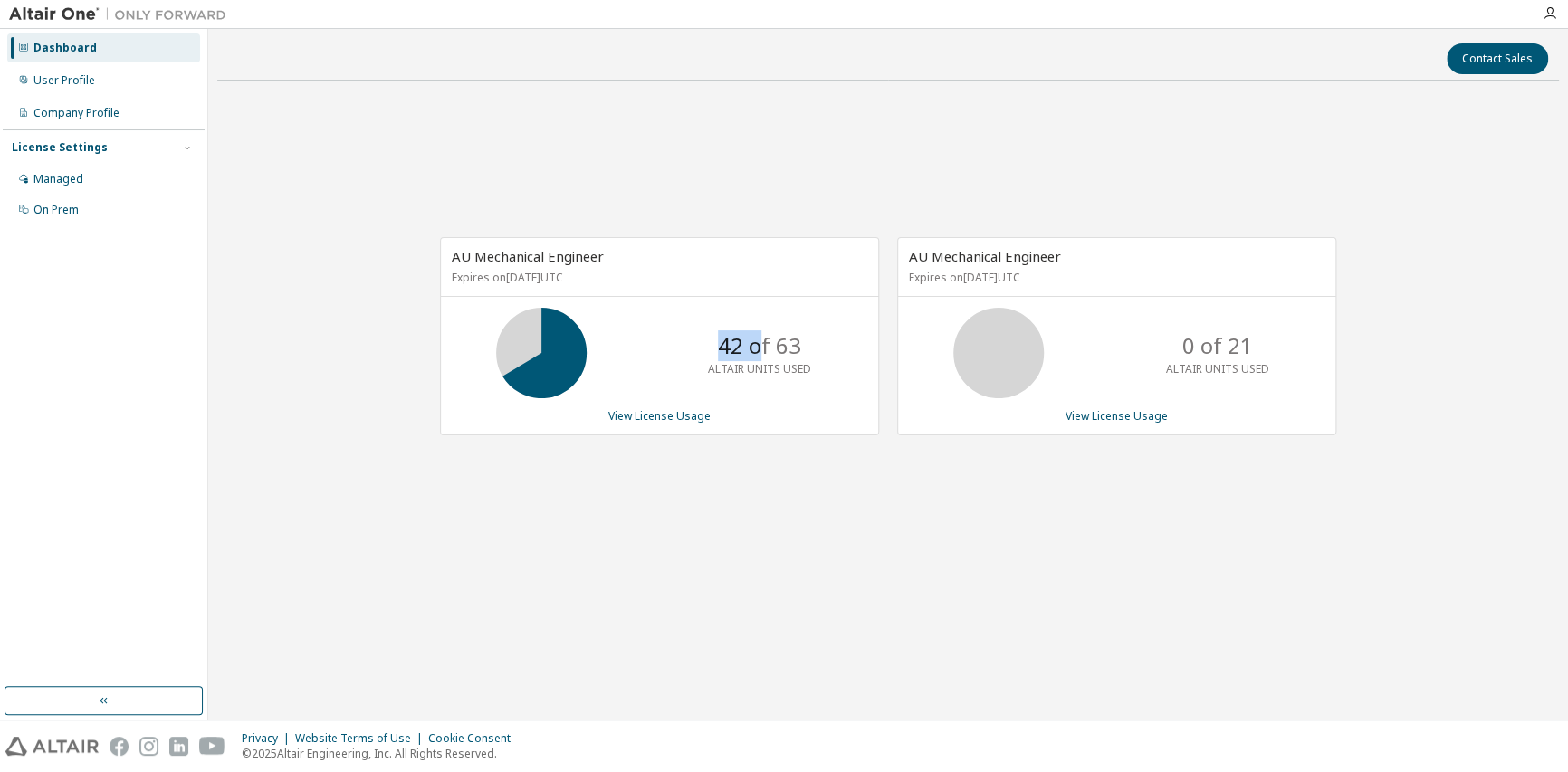
drag, startPoint x: 717, startPoint y: 349, endPoint x: 770, endPoint y: 349, distance: 53.0
click at [770, 349] on div "42 of 63 ALTAIR UNITS USED" at bounding box center [760, 353] width 145 height 91
drag, startPoint x: 770, startPoint y: 349, endPoint x: 650, endPoint y: 413, distance: 136.0
click at [650, 413] on link "View License Usage" at bounding box center [659, 416] width 102 height 15
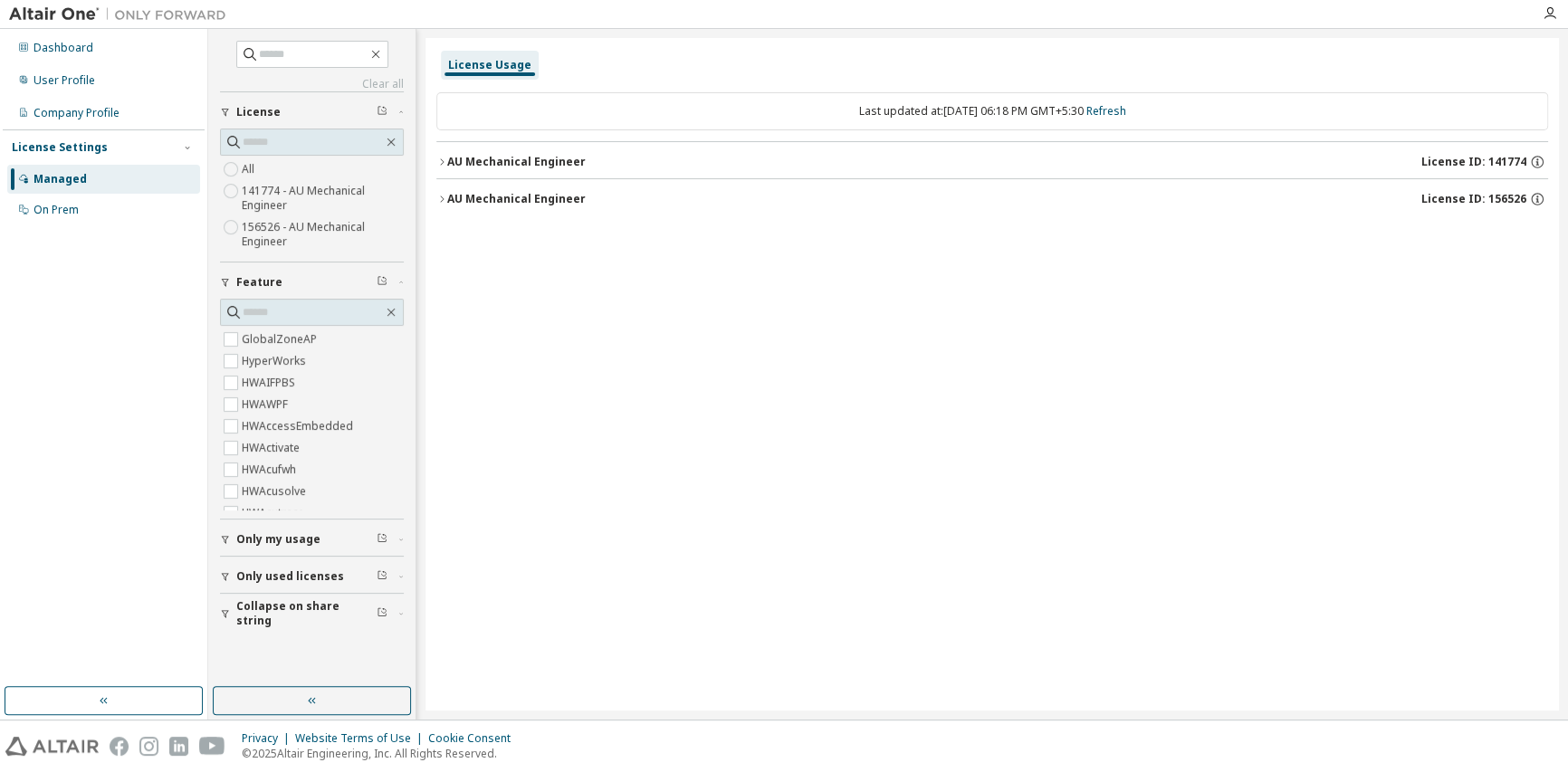
click at [52, 26] on div at bounding box center [118, 14] width 236 height 28
click at [48, 41] on div "Dashboard" at bounding box center [64, 47] width 60 height 14
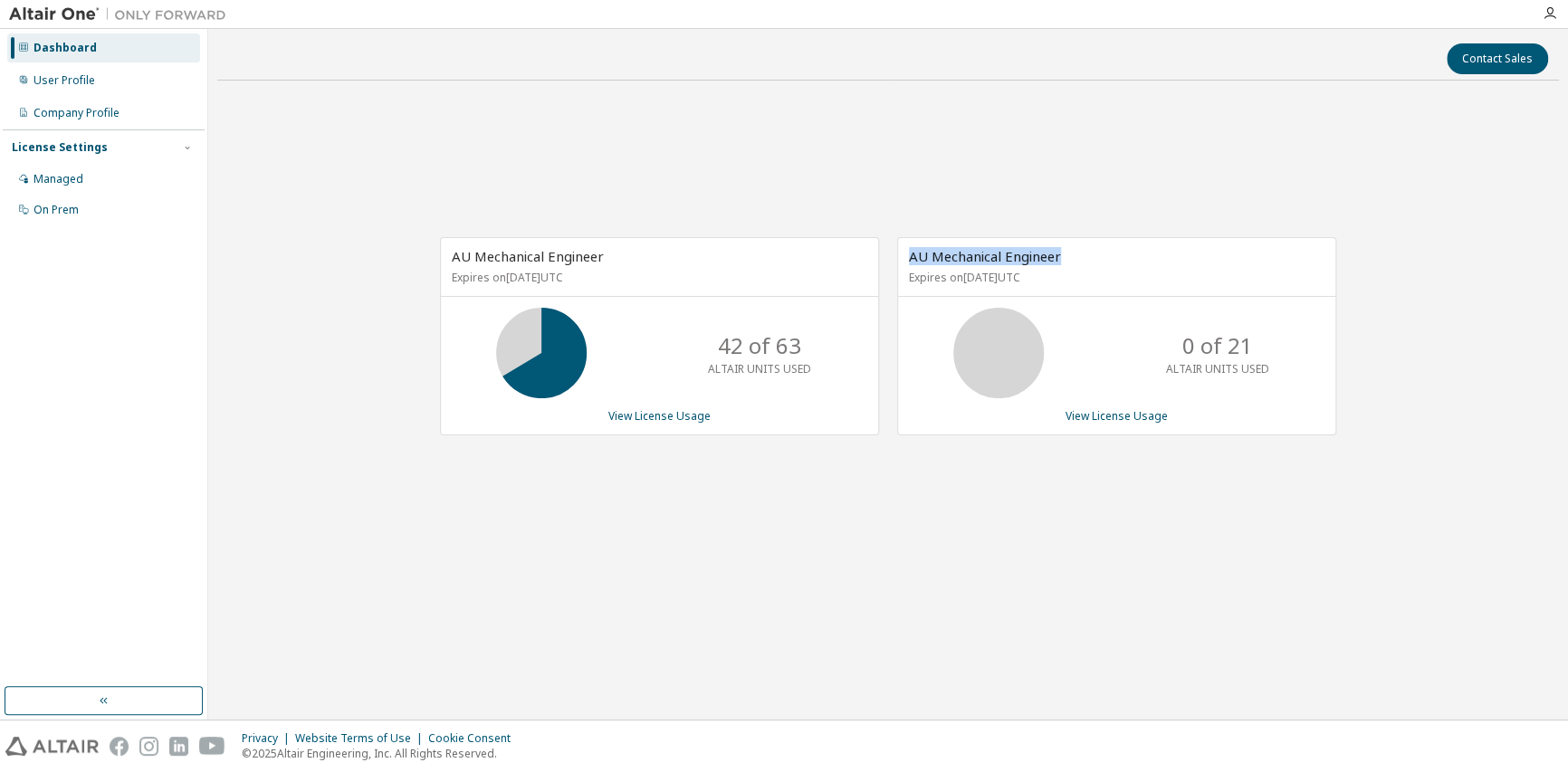
drag, startPoint x: 905, startPoint y: 262, endPoint x: 1067, endPoint y: 262, distance: 162.0
click at [1067, 262] on div "AU Mechanical Engineer Expires on [DATE] UTC" at bounding box center [1116, 267] width 437 height 59
drag, startPoint x: 562, startPoint y: 280, endPoint x: 631, endPoint y: 280, distance: 69.0
click at [631, 280] on p "Expires on [DATE] UTC" at bounding box center [658, 277] width 411 height 15
click at [1118, 412] on link "View License Usage" at bounding box center [1117, 416] width 102 height 15
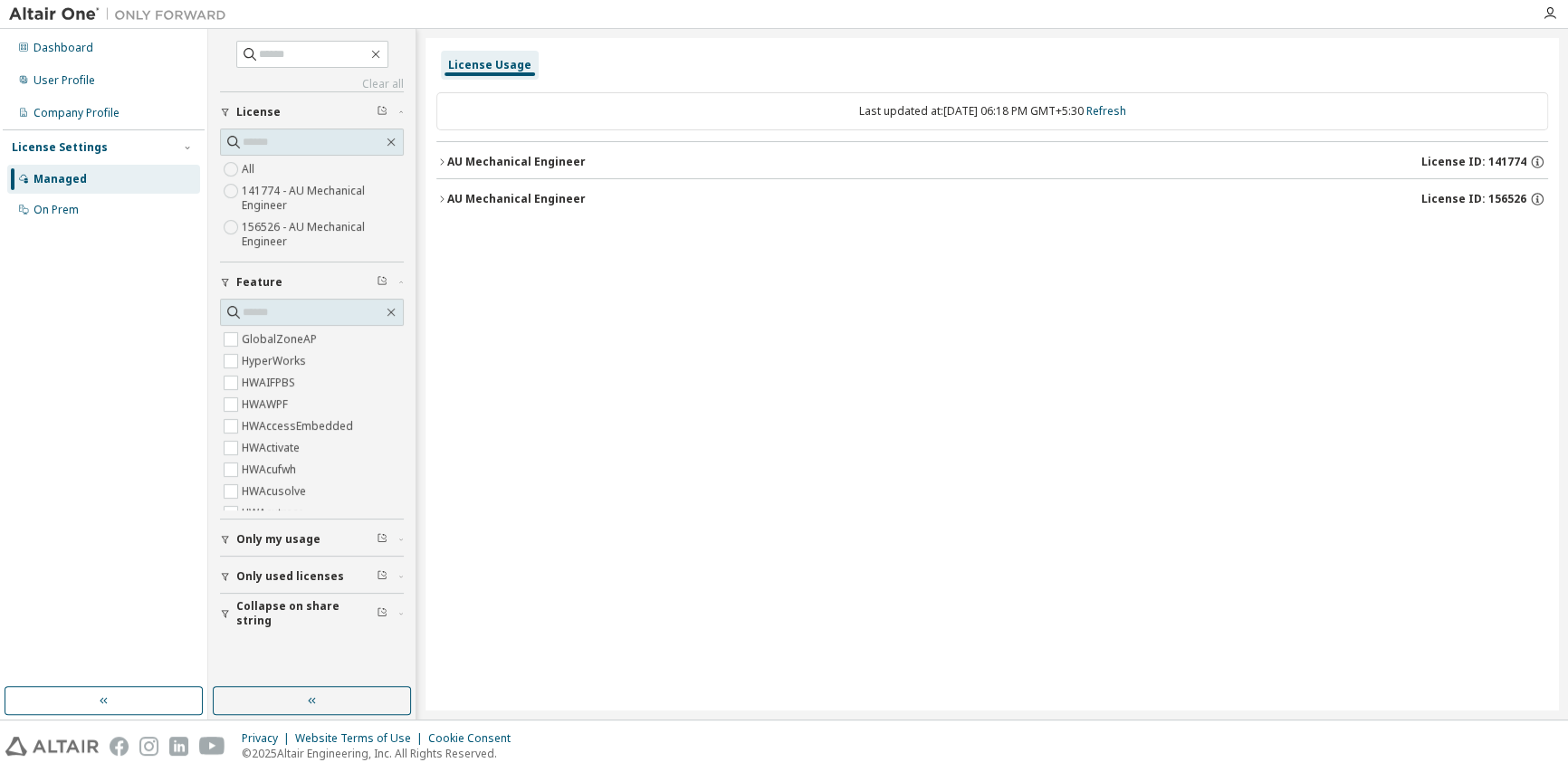
click at [530, 187] on button "AU Mechanical Engineer License ID: 156526" at bounding box center [992, 199] width 1111 height 40
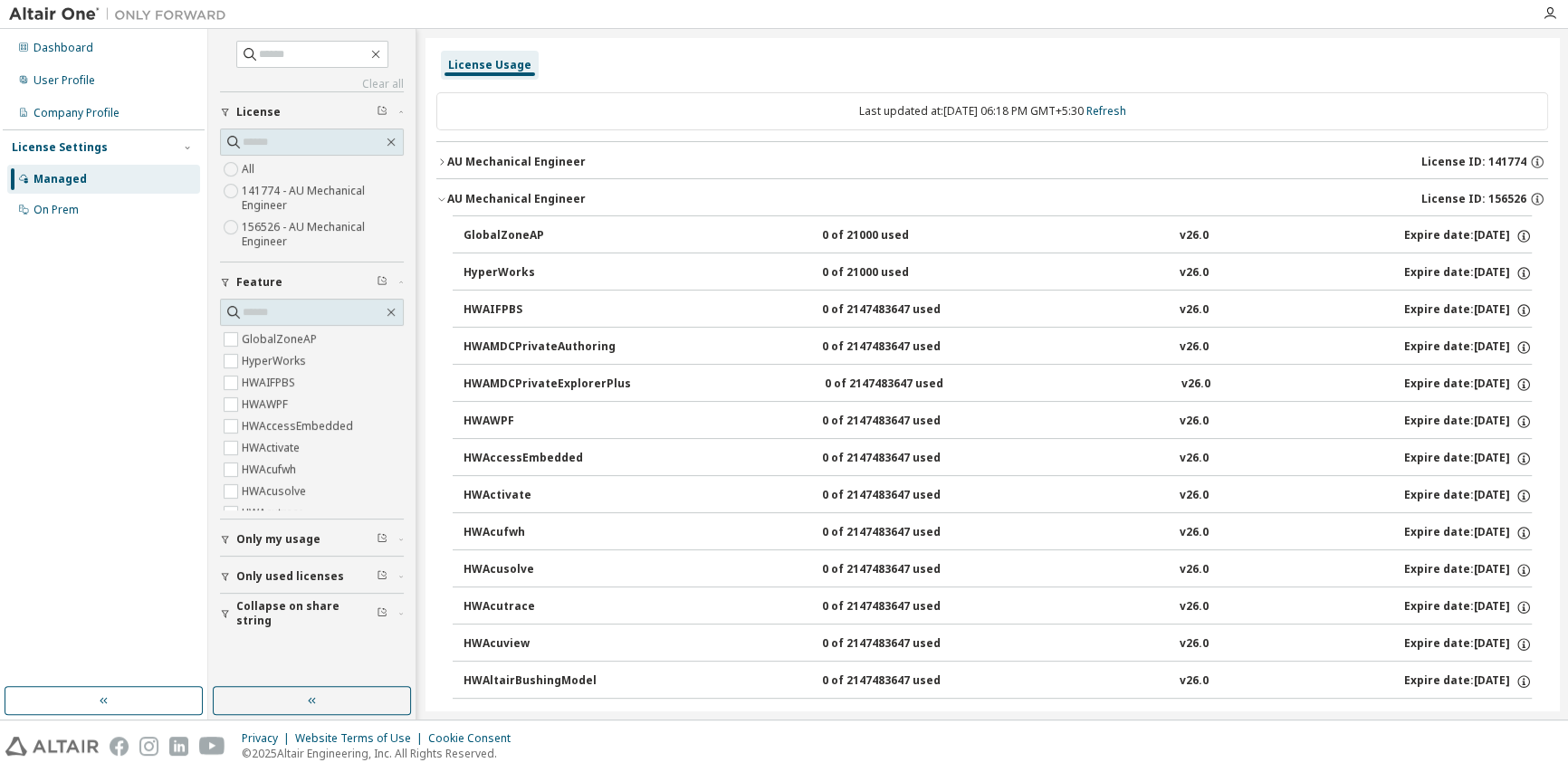
click at [861, 237] on div "0 of 21000 used" at bounding box center [903, 235] width 163 height 16
click at [1404, 236] on div "Expire date: [DATE]" at bounding box center [1468, 235] width 127 height 16
click at [1501, 237] on div "Expire date: [DATE]" at bounding box center [1468, 235] width 127 height 16
click at [1516, 236] on icon "button" at bounding box center [1524, 235] width 16 height 16
drag, startPoint x: 1418, startPoint y: 293, endPoint x: 1518, endPoint y: 294, distance: 100.0
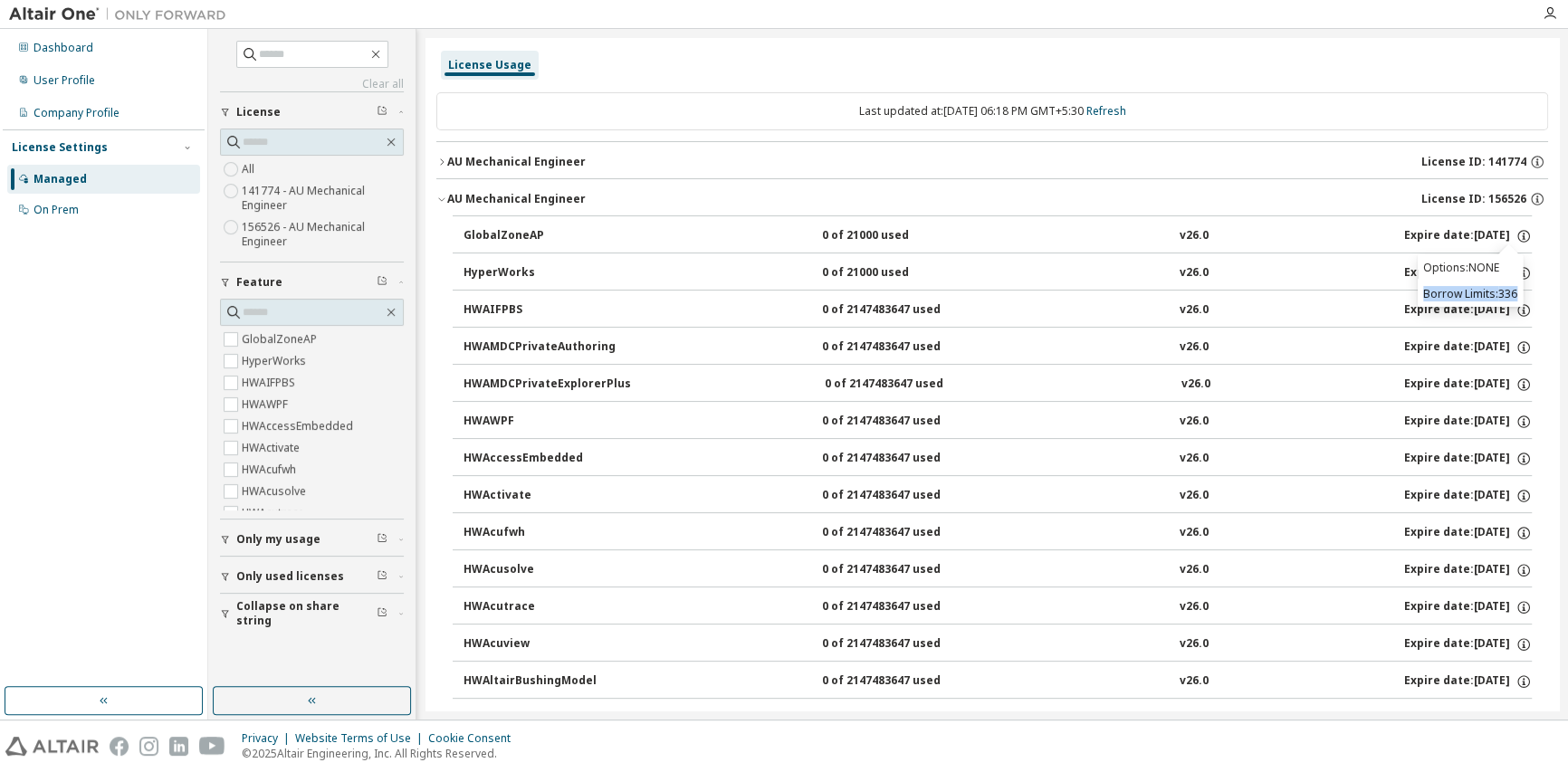
click at [1518, 294] on div "Options: NONE Borrow Limits: 336" at bounding box center [1470, 280] width 105 height 52
drag, startPoint x: 1518, startPoint y: 294, endPoint x: 1503, endPoint y: 289, distance: 15.8
click at [1503, 289] on p "Borrow Limits: 336" at bounding box center [1470, 293] width 95 height 15
click at [1488, 296] on p "Borrow Limits: 336" at bounding box center [1470, 293] width 95 height 15
click at [398, 312] on span at bounding box center [312, 312] width 183 height 27
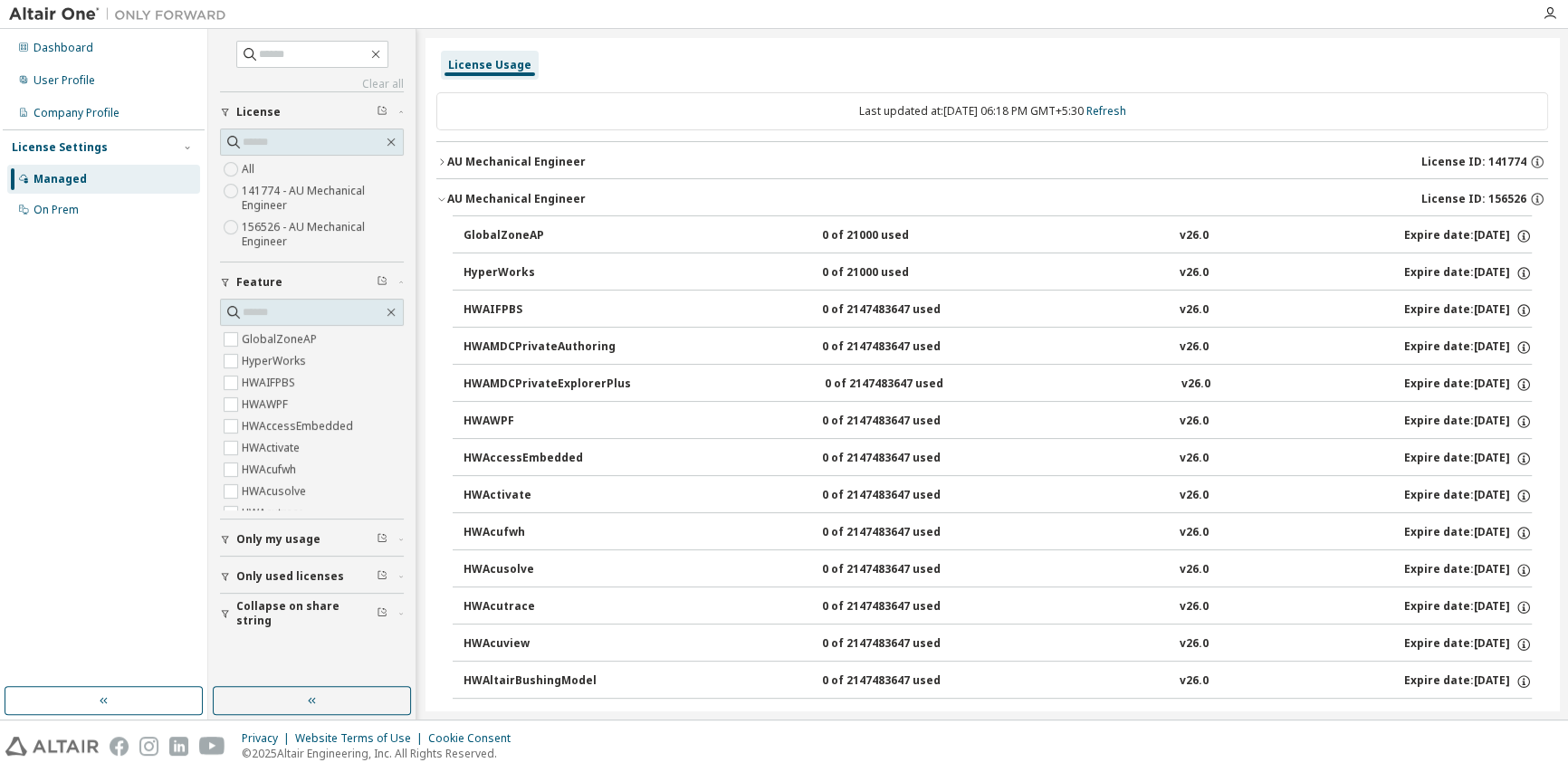
click at [327, 607] on span "Collapse on share string" at bounding box center [306, 614] width 140 height 29
click at [46, 161] on div "License Settings Managed On Prem" at bounding box center [103, 178] width 202 height 96
click at [29, 214] on div "On Prem" at bounding box center [104, 210] width 193 height 29
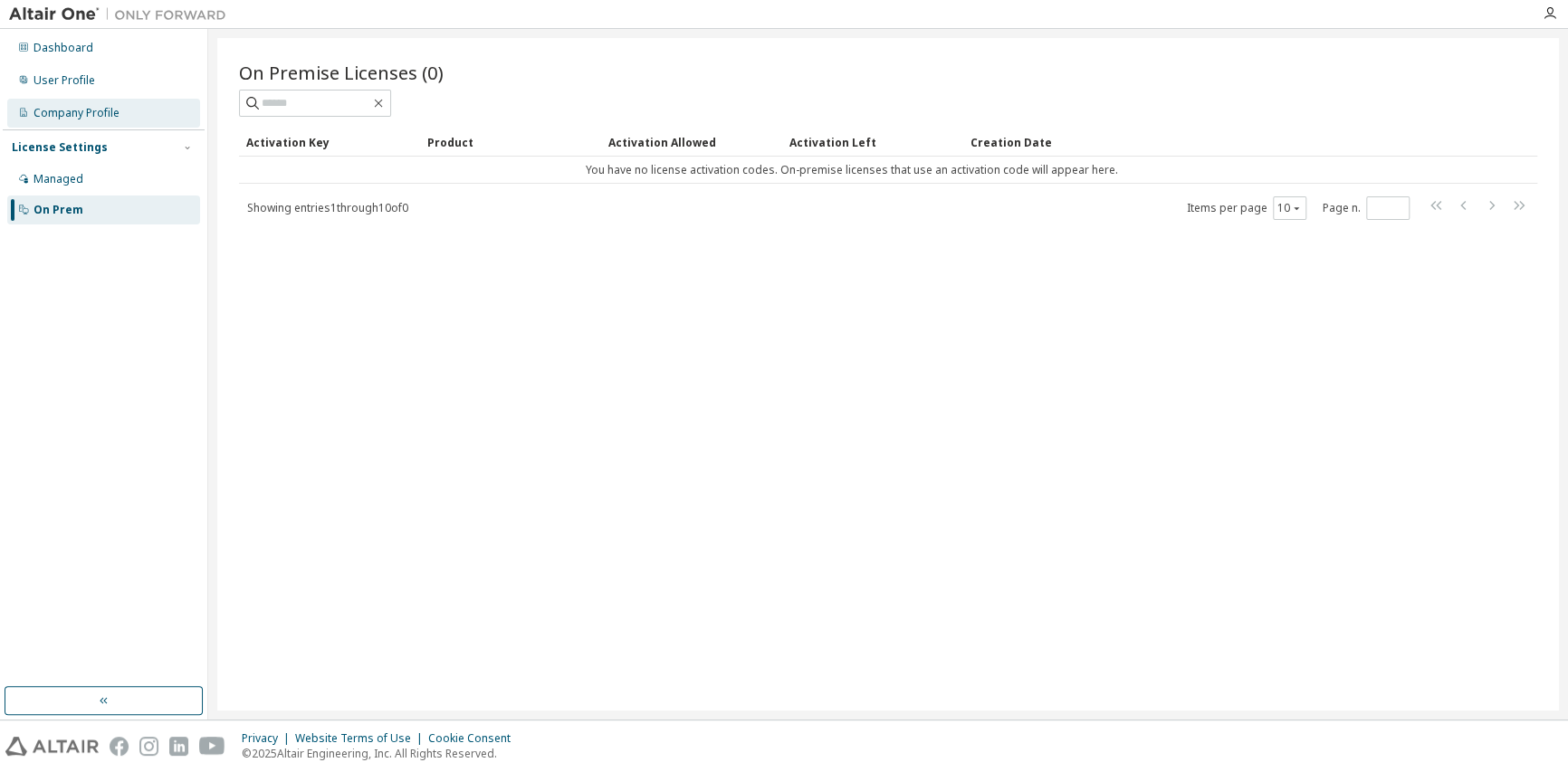
click at [46, 112] on div "Company Profile" at bounding box center [76, 113] width 86 height 14
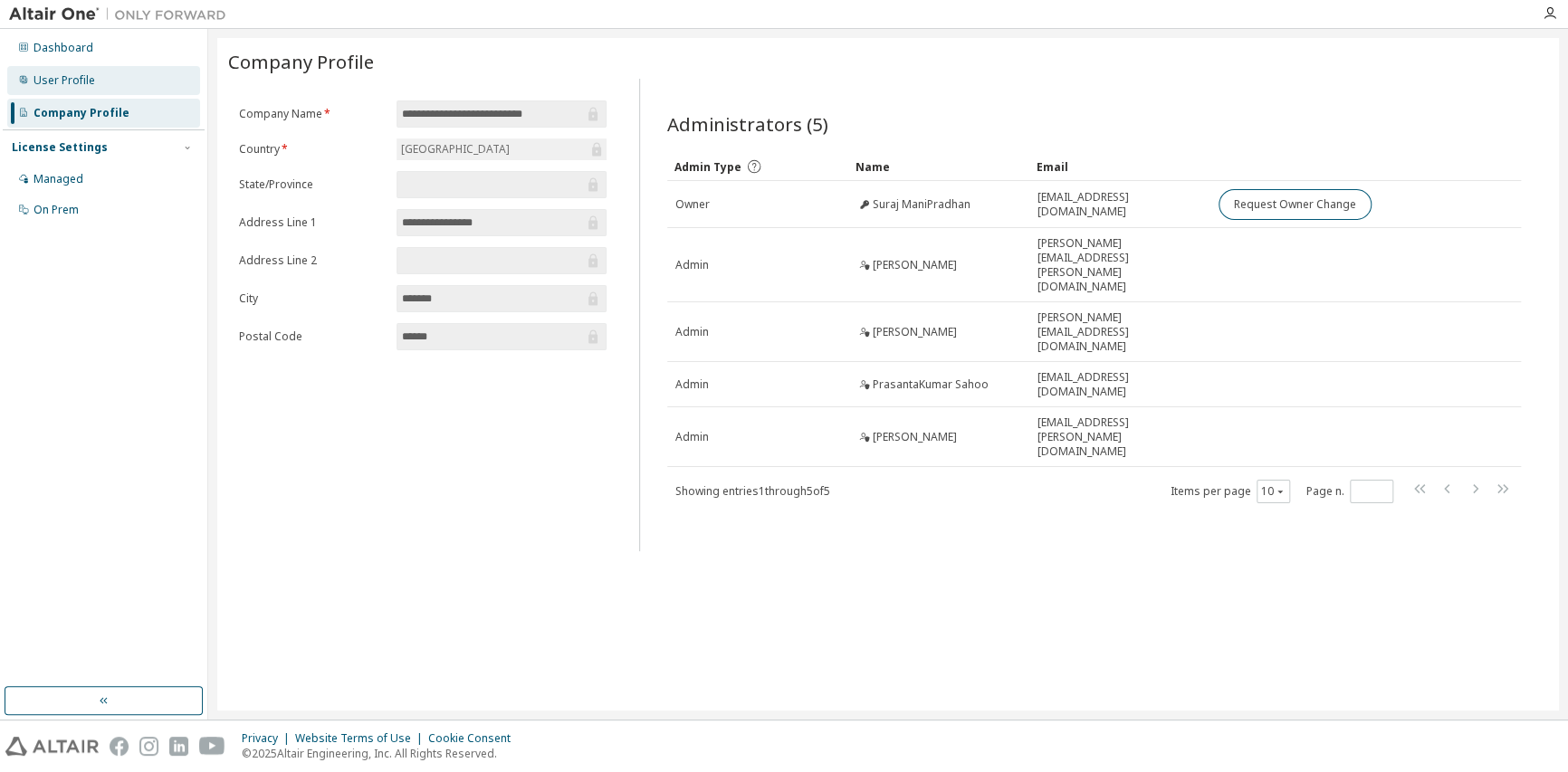
click at [57, 80] on div "User Profile" at bounding box center [65, 80] width 62 height 14
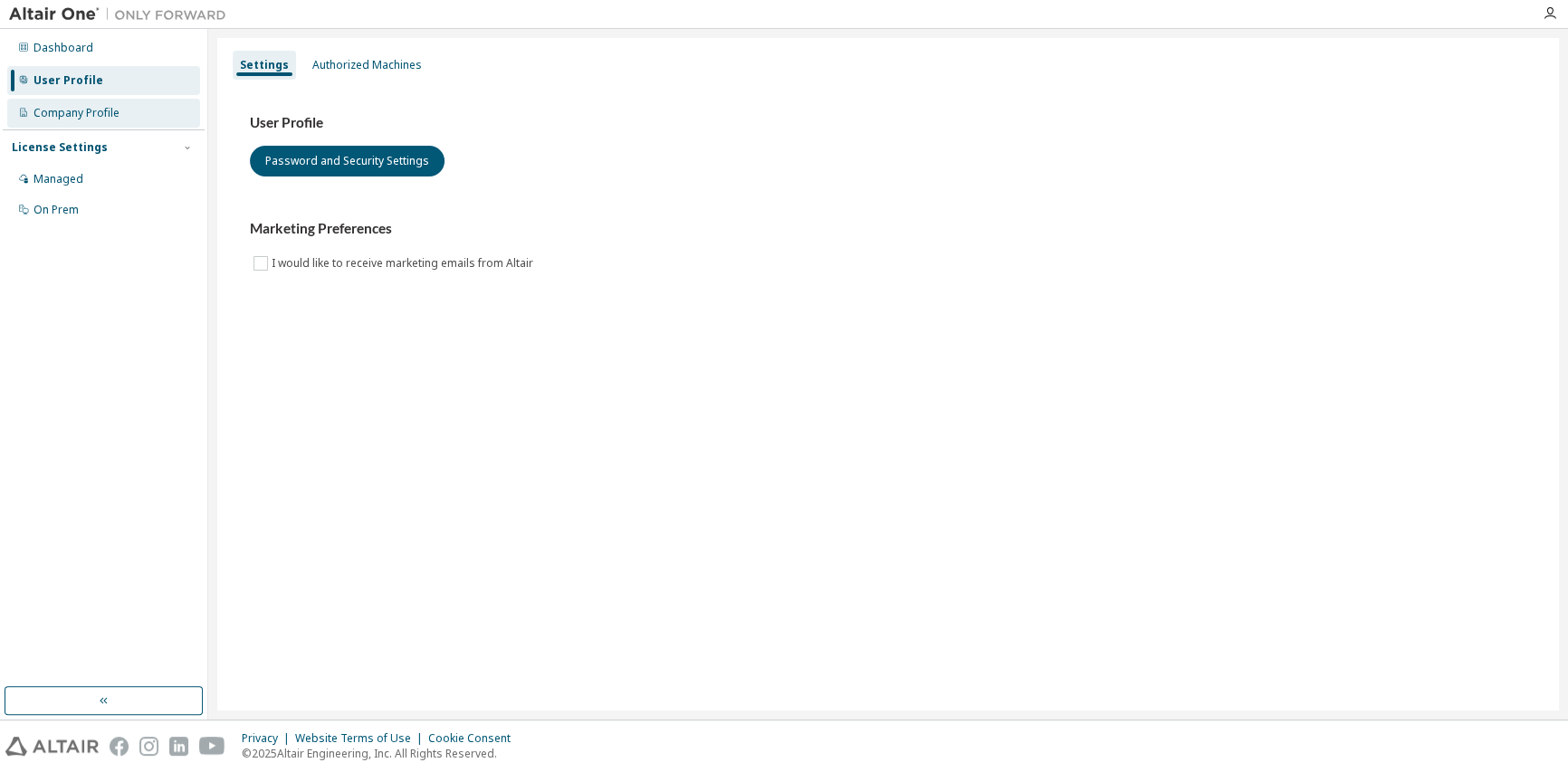
click at [56, 108] on div "Company Profile" at bounding box center [76, 113] width 86 height 14
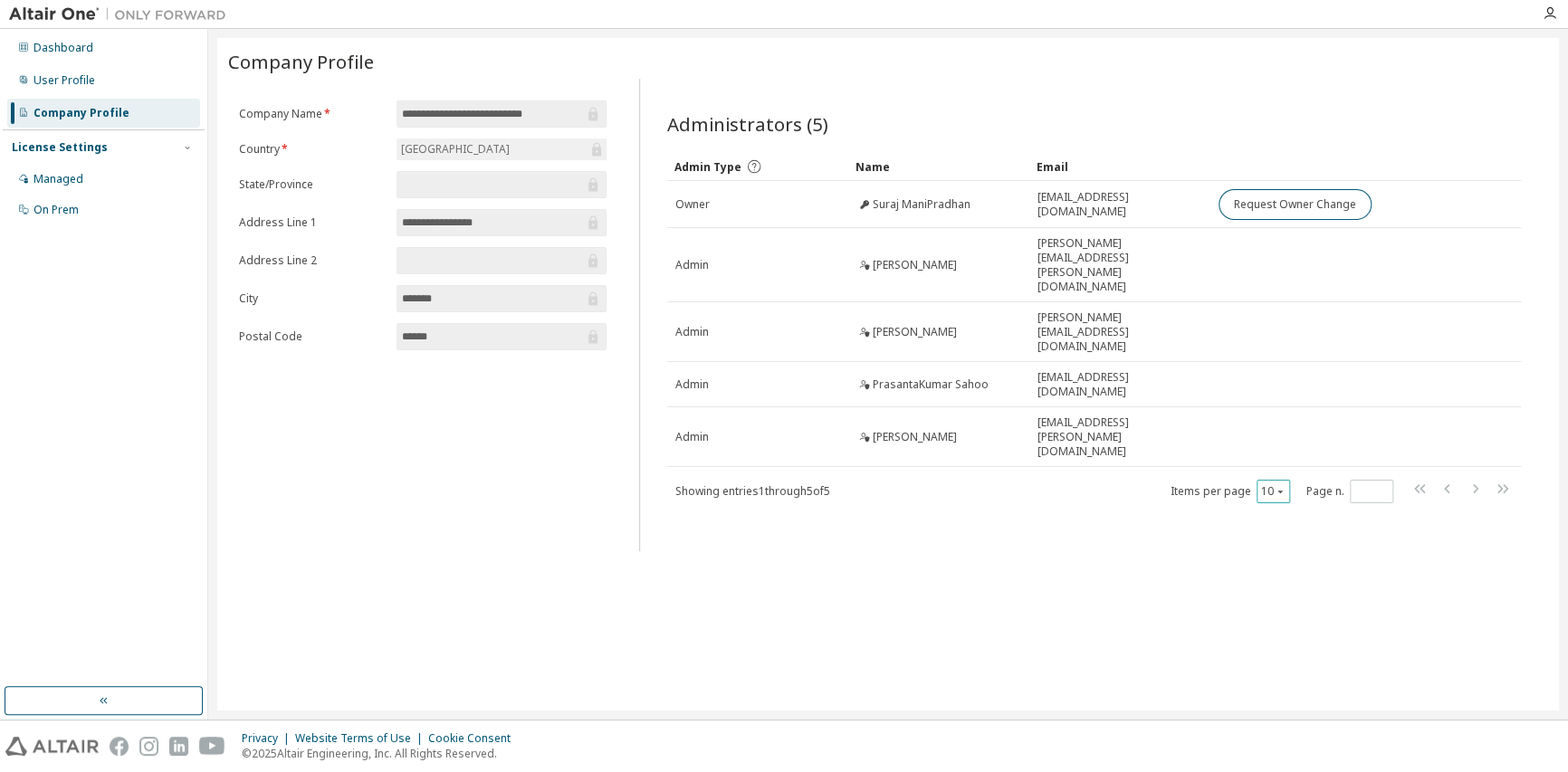
click at [1271, 484] on button "10" at bounding box center [1273, 491] width 24 height 14
click at [1272, 464] on div "20" at bounding box center [1329, 471] width 145 height 22
click at [50, 158] on div "License Settings Managed On Prem" at bounding box center [103, 178] width 202 height 96
click at [50, 176] on div "Managed" at bounding box center [59, 179] width 50 height 14
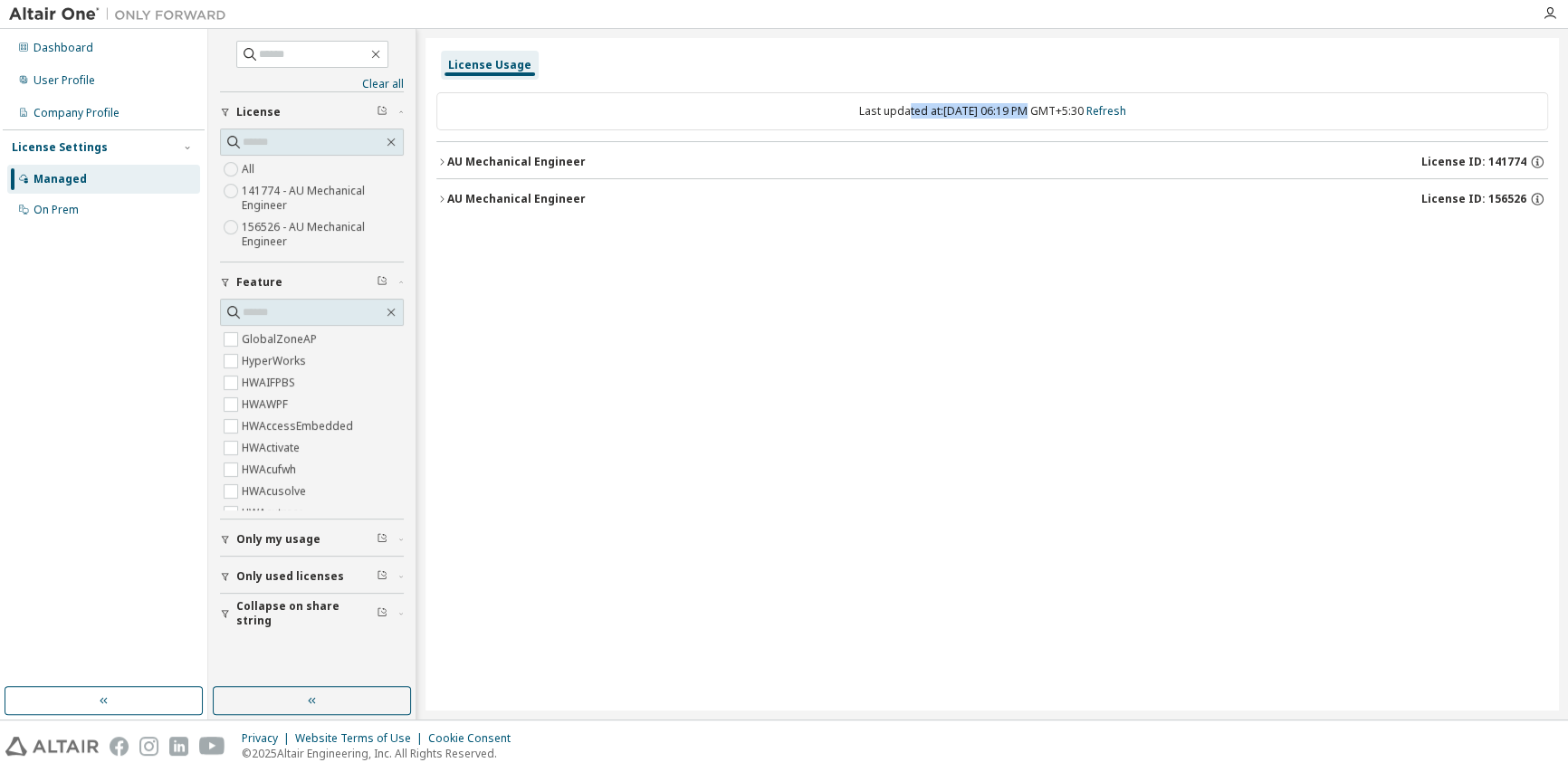
drag, startPoint x: 1002, startPoint y: 109, endPoint x: 885, endPoint y: 115, distance: 117.2
click at [885, 115] on div "Last updated at: [DATE] 06:19 PM GMT+5:30 Refresh" at bounding box center [992, 111] width 1111 height 38
click at [507, 167] on div "AU Mechanical Engineer" at bounding box center [516, 161] width 138 height 14
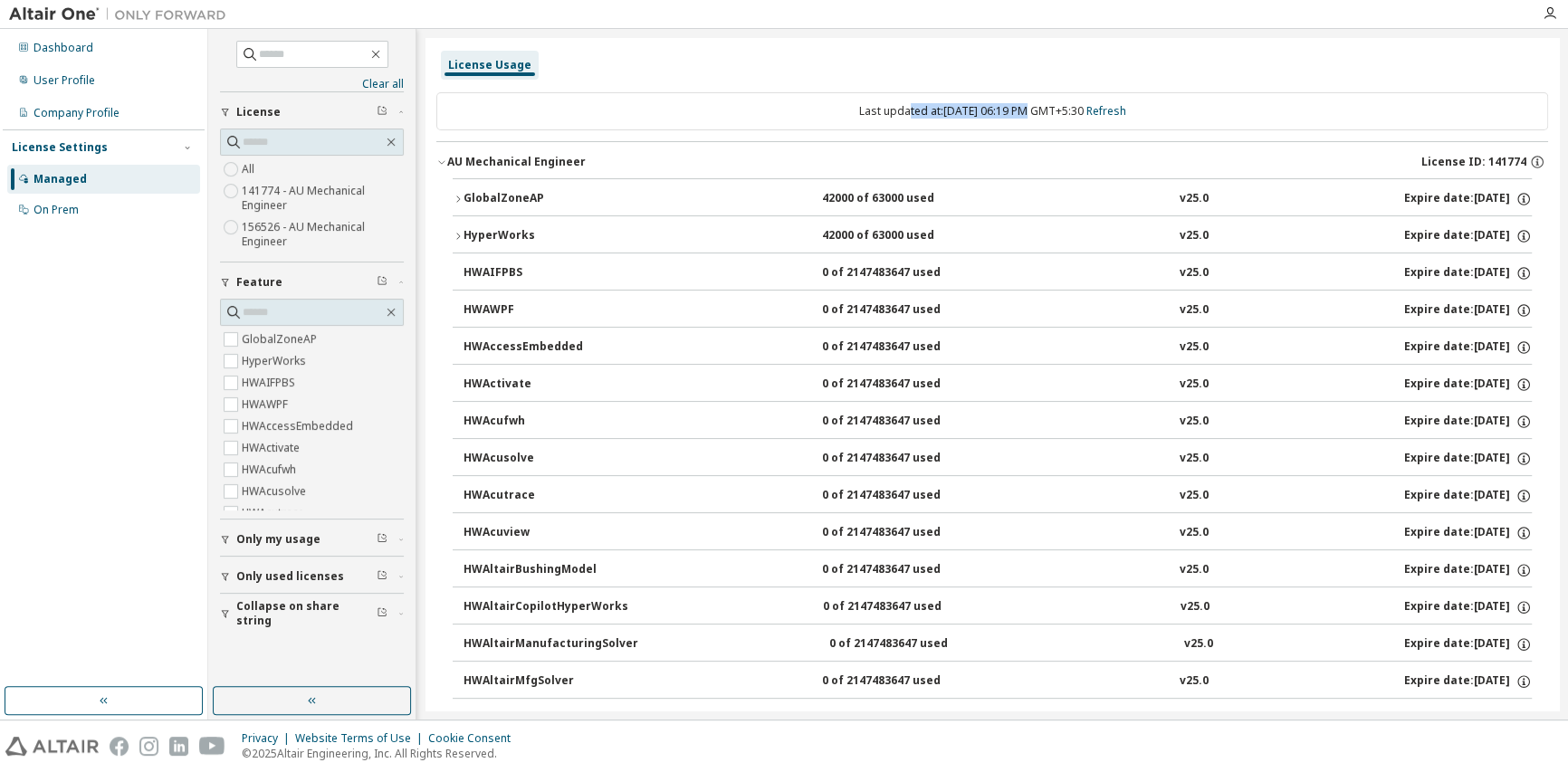
click at [471, 229] on div "HyperWorks" at bounding box center [545, 235] width 163 height 16
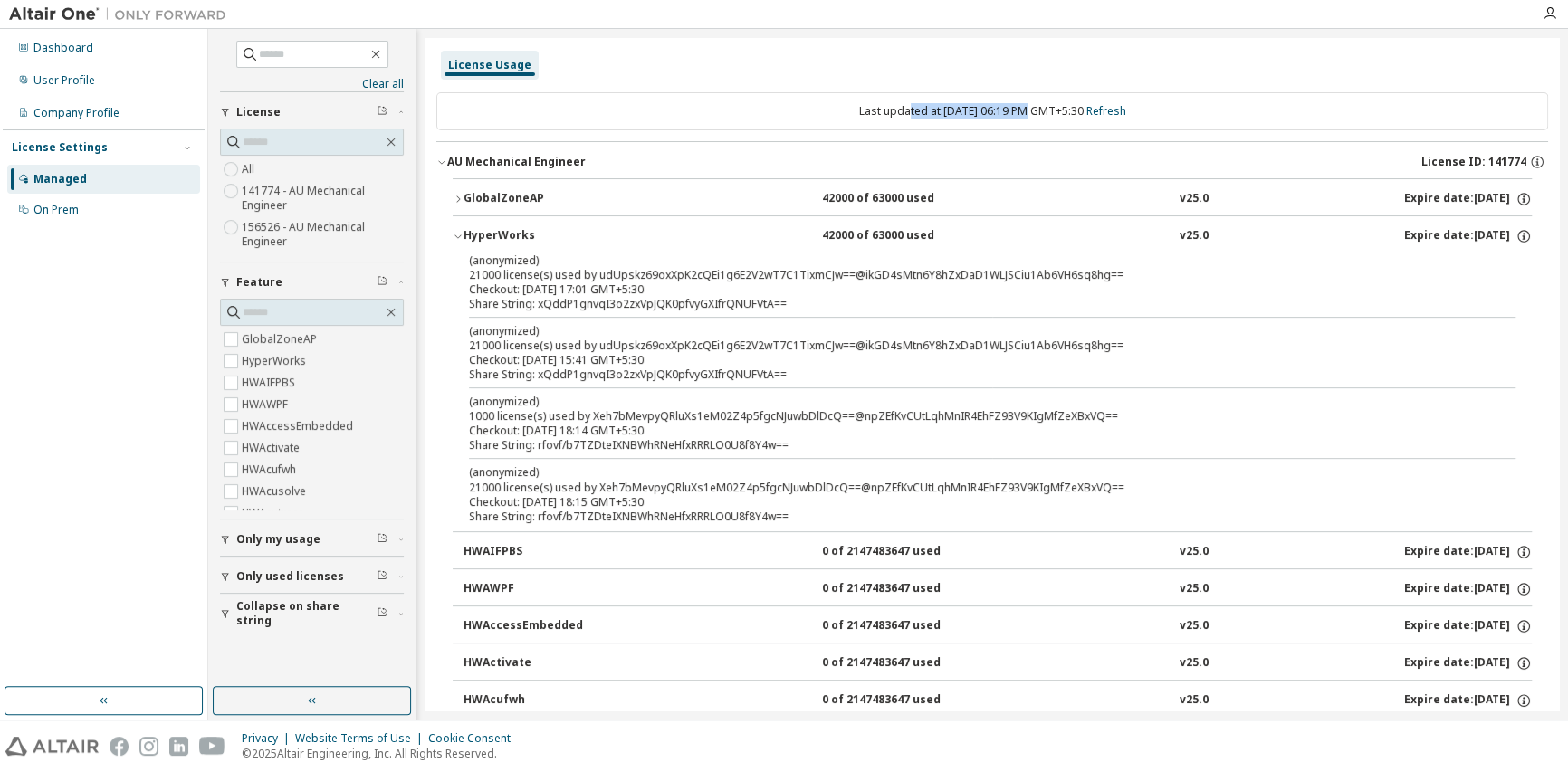
click at [471, 229] on div "HyperWorks" at bounding box center [545, 235] width 163 height 16
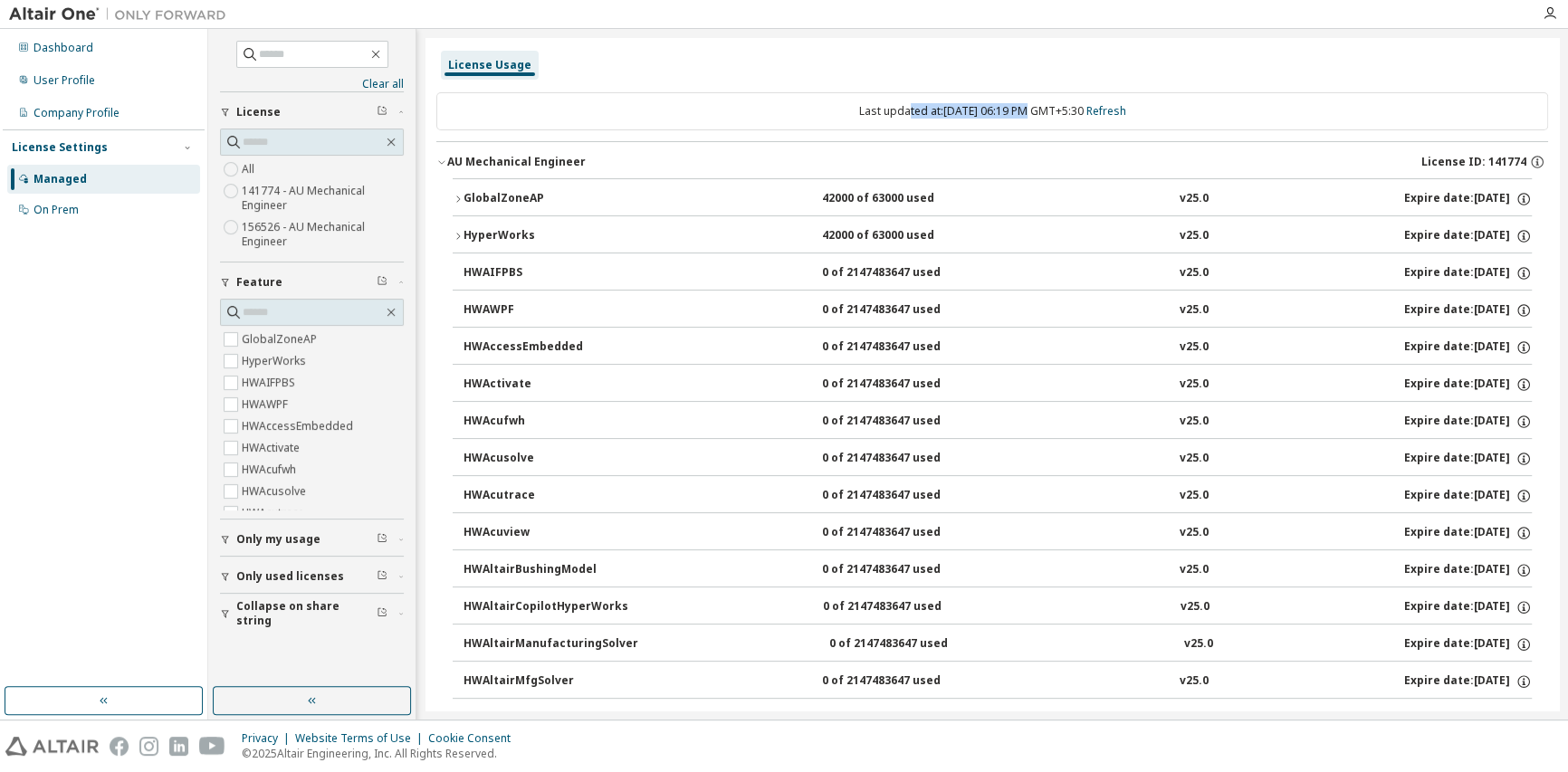
click at [501, 183] on button "GlobalZoneAP 42000 of 63000 used v25.0 Expire date: [DATE]" at bounding box center [993, 199] width 1079 height 40
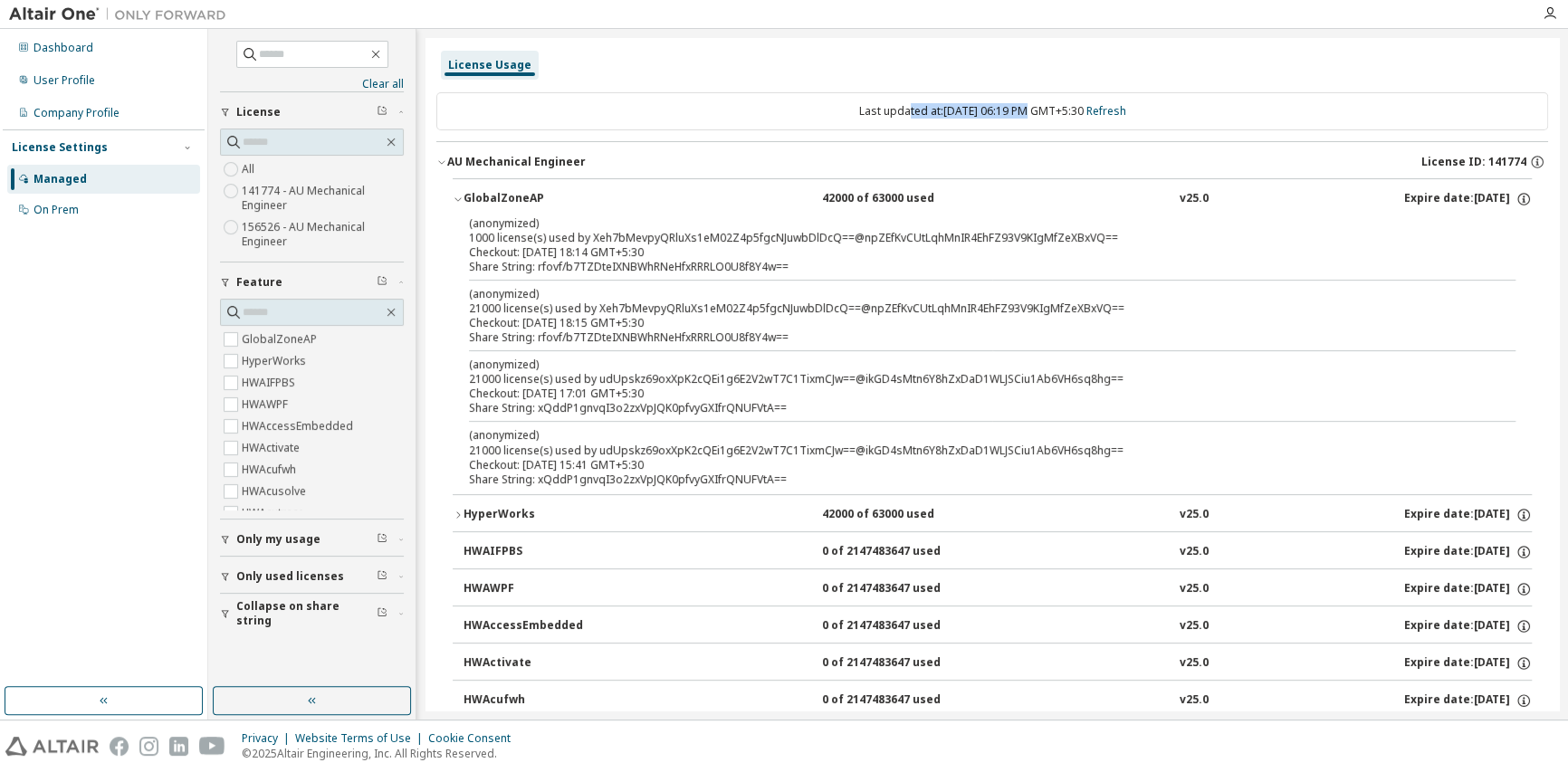
click at [501, 183] on button "GlobalZoneAP 42000 of 63000 used v25.0 Expire date: [DATE]" at bounding box center [993, 199] width 1079 height 40
